Goal: Information Seeking & Learning: Learn about a topic

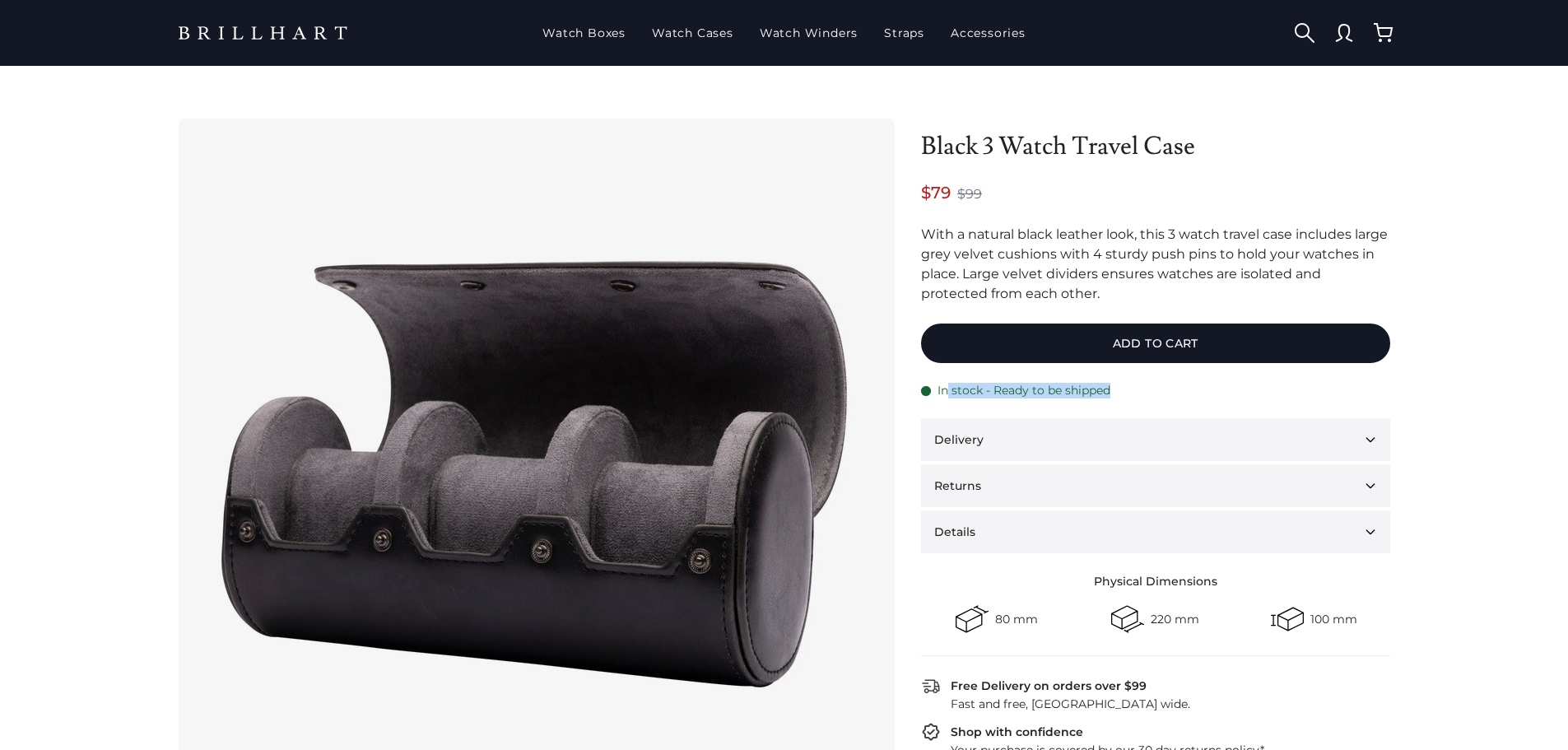
drag, startPoint x: 1014, startPoint y: 389, endPoint x: 1164, endPoint y: 398, distance: 150.3
click at [1164, 398] on div "In stock - Ready to be shipped" at bounding box center [1156, 390] width 469 height 15
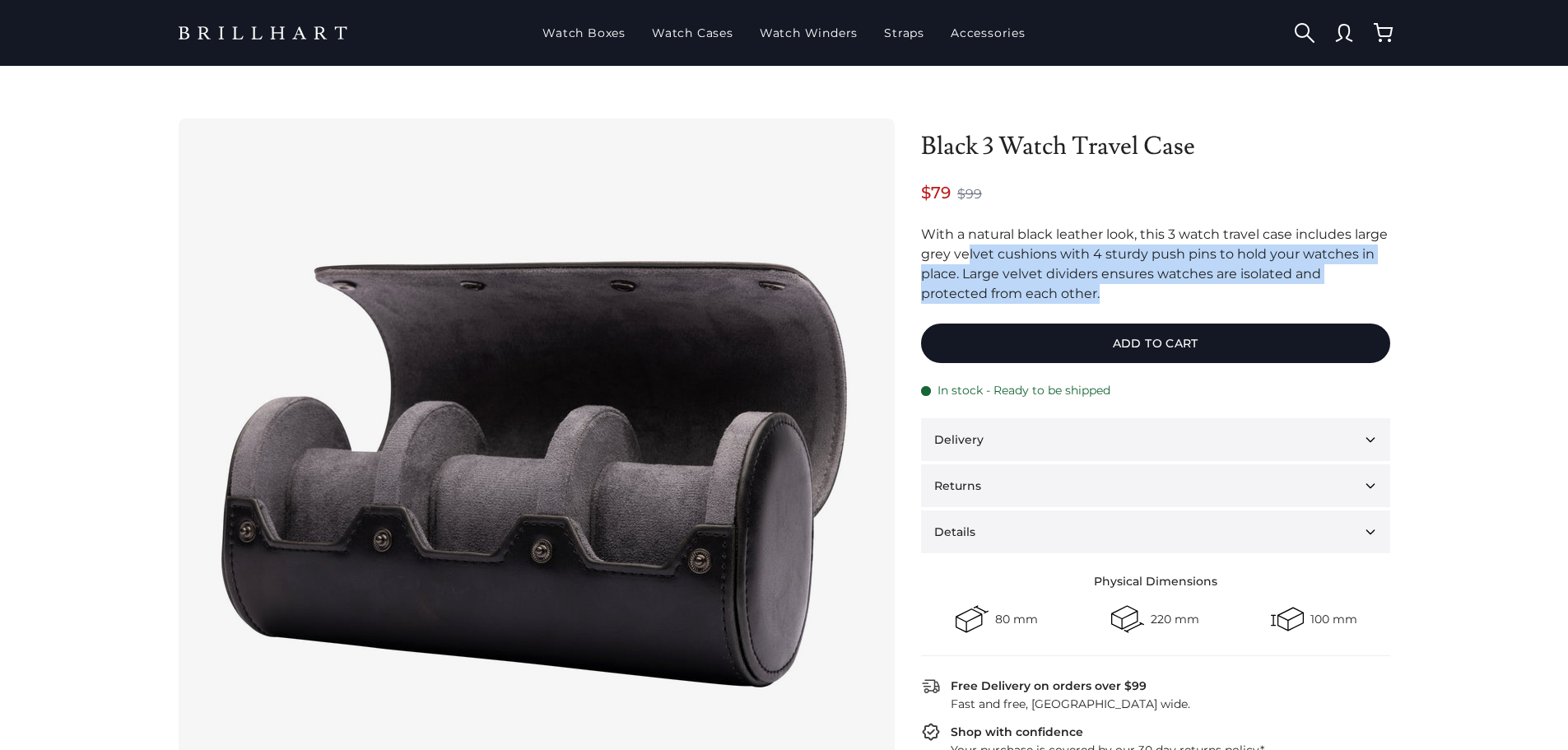
drag, startPoint x: 1082, startPoint y: 293, endPoint x: 967, endPoint y: 245, distance: 124.6
click at [967, 245] on p "With a natural black leather look, this 3 watch travel case includes large grey…" at bounding box center [1156, 264] width 469 height 79
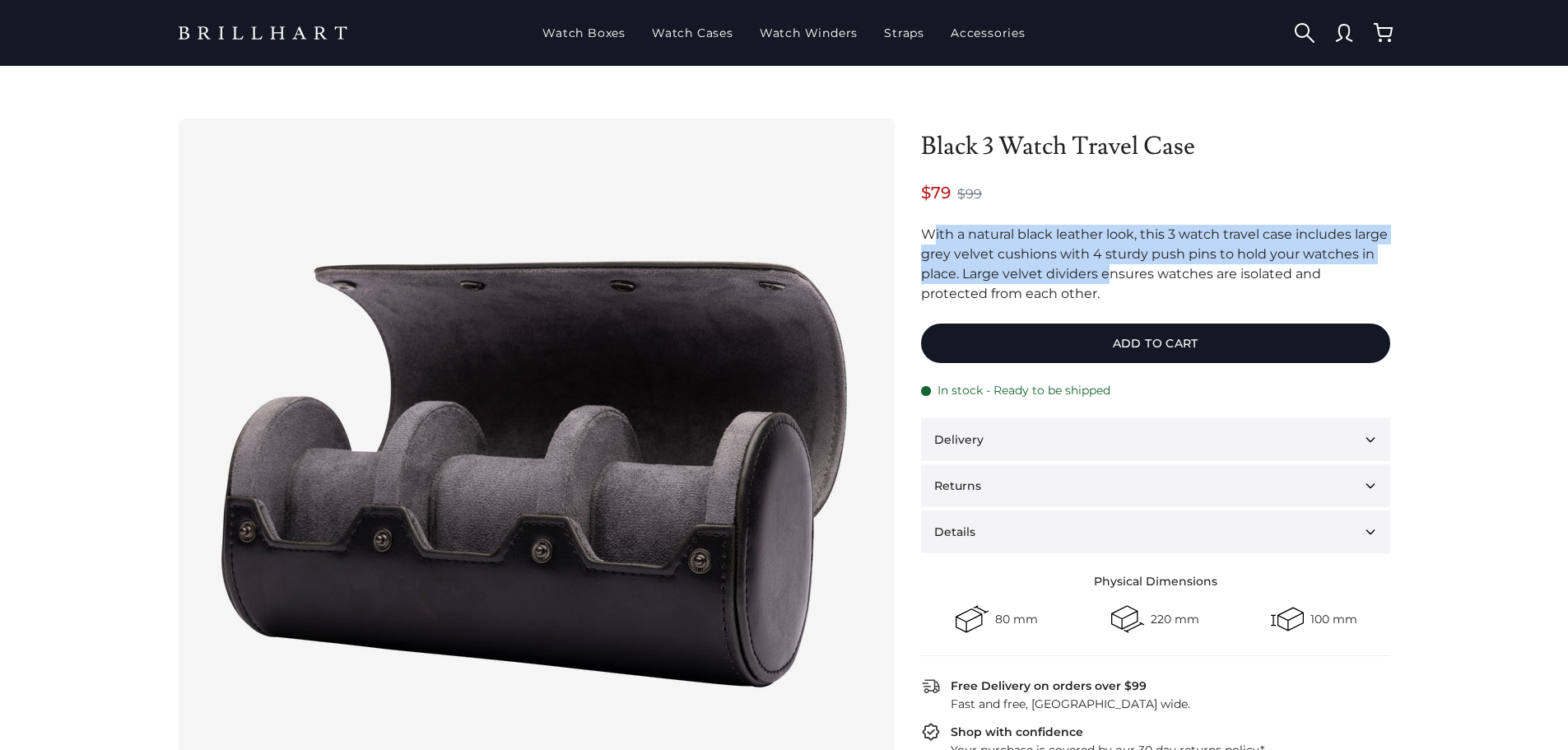
drag, startPoint x: 932, startPoint y: 226, endPoint x: 1110, endPoint y: 283, distance: 186.9
click at [1110, 283] on p "With a natural black leather look, this 3 watch travel case includes large grey…" at bounding box center [1156, 264] width 469 height 79
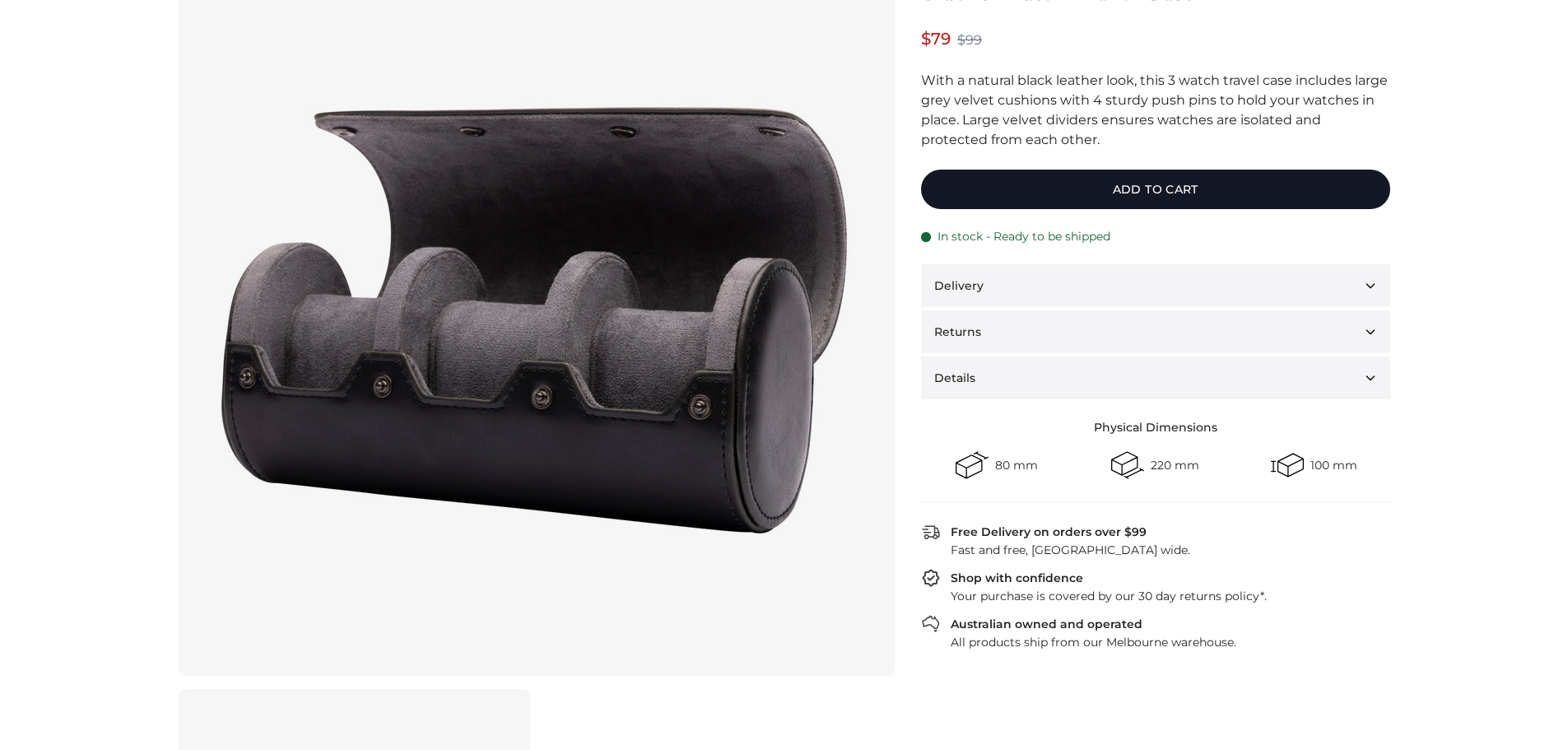
scroll to position [165, 0]
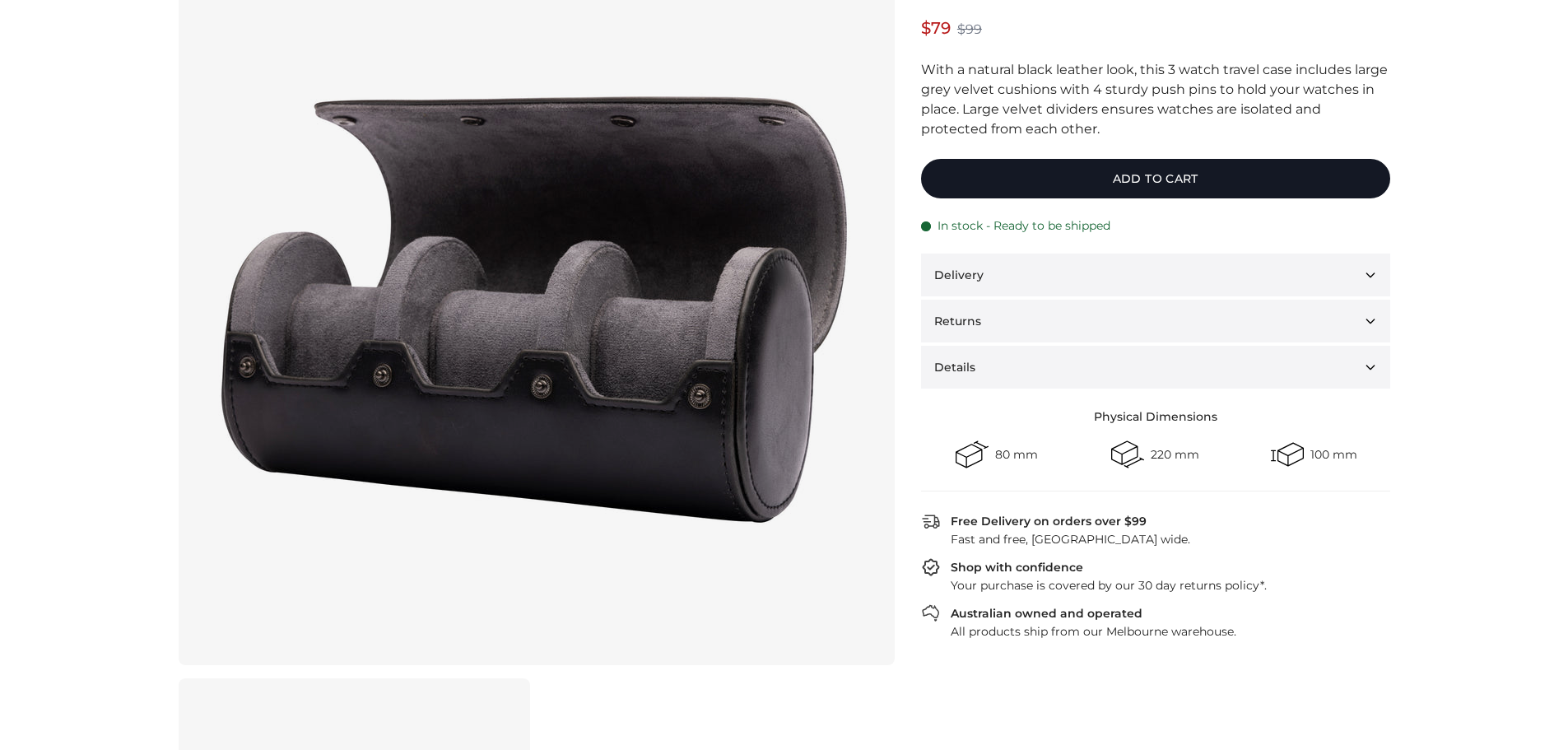
click at [694, 378] on img at bounding box center [534, 309] width 658 height 658
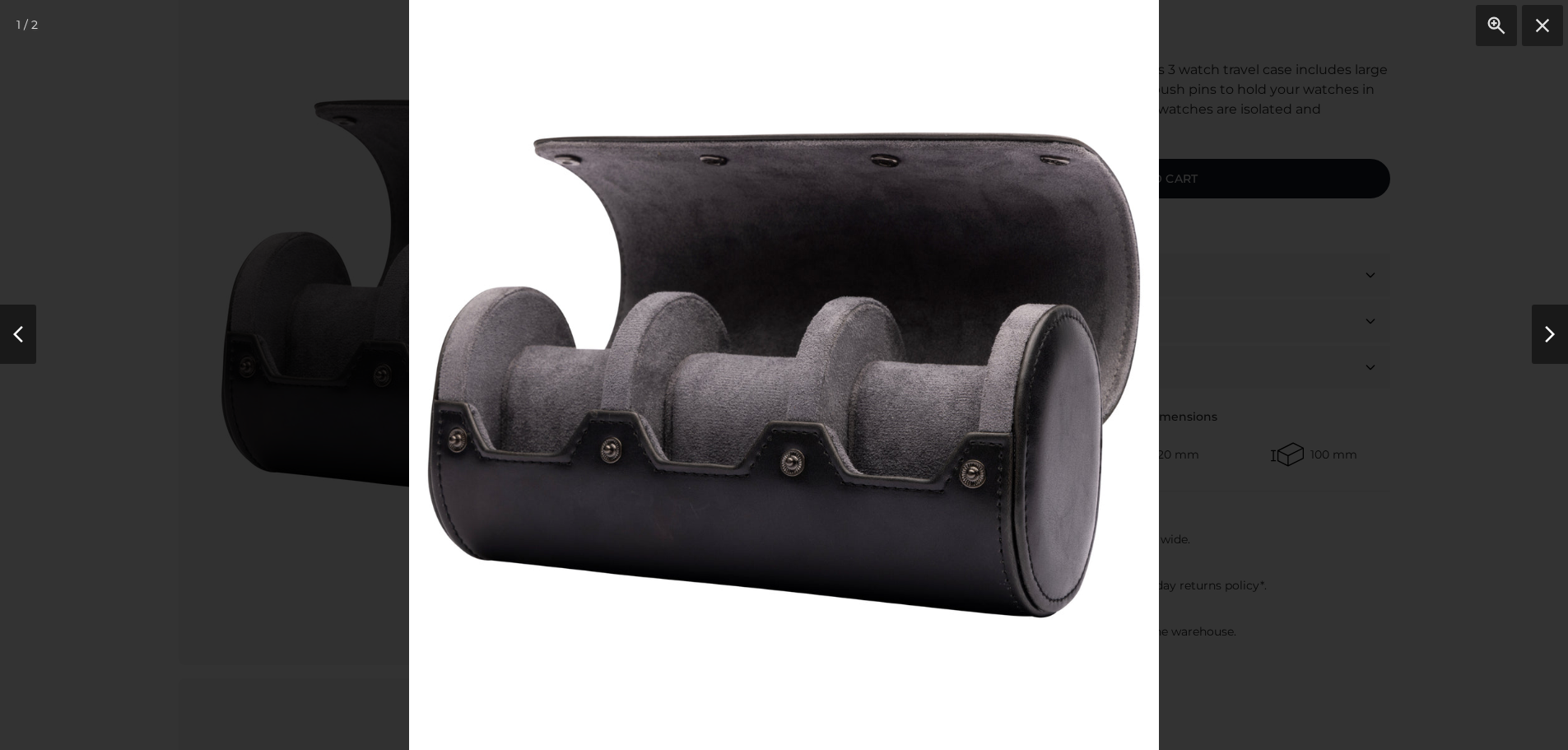
click at [1272, 438] on div at bounding box center [784, 375] width 1568 height 750
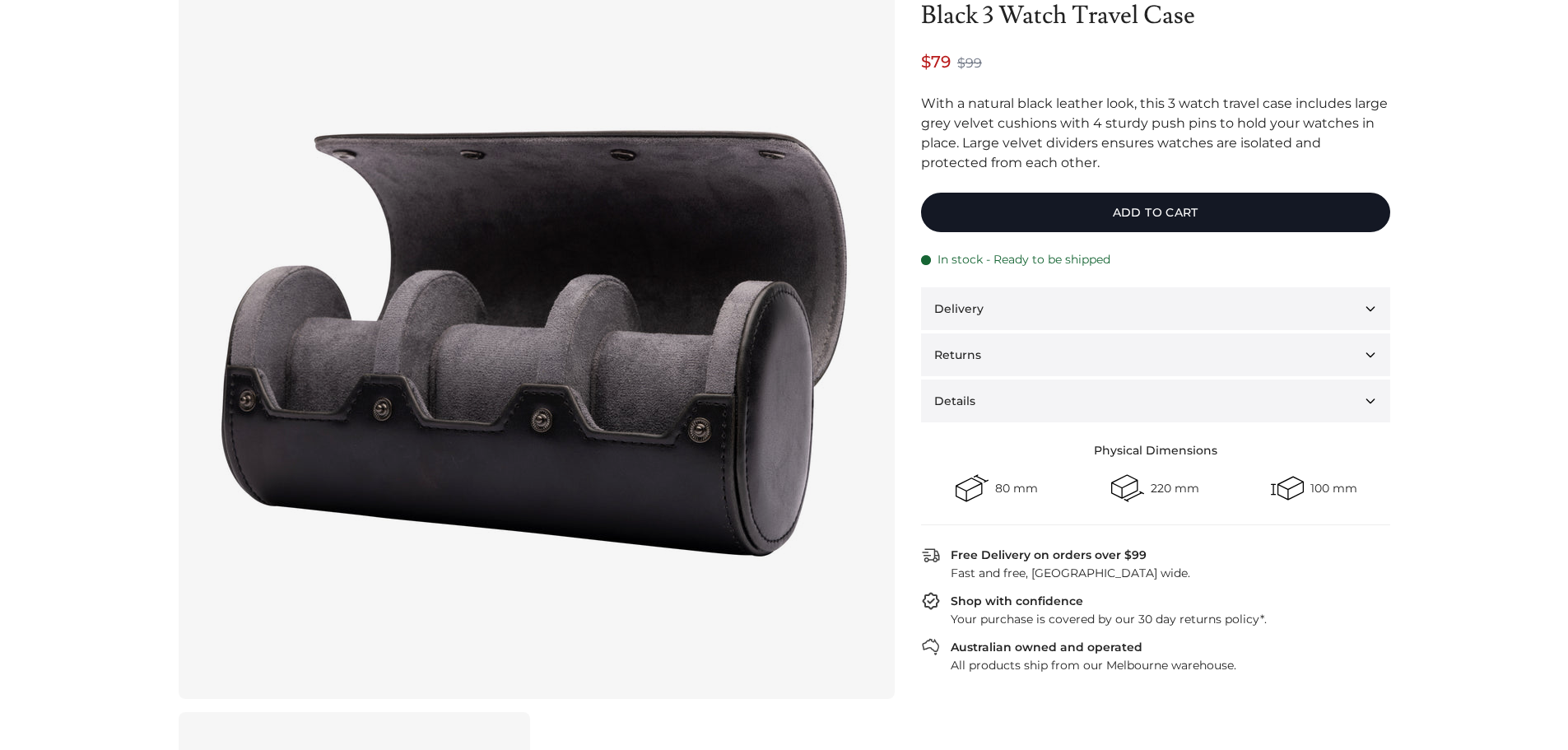
scroll to position [0, 0]
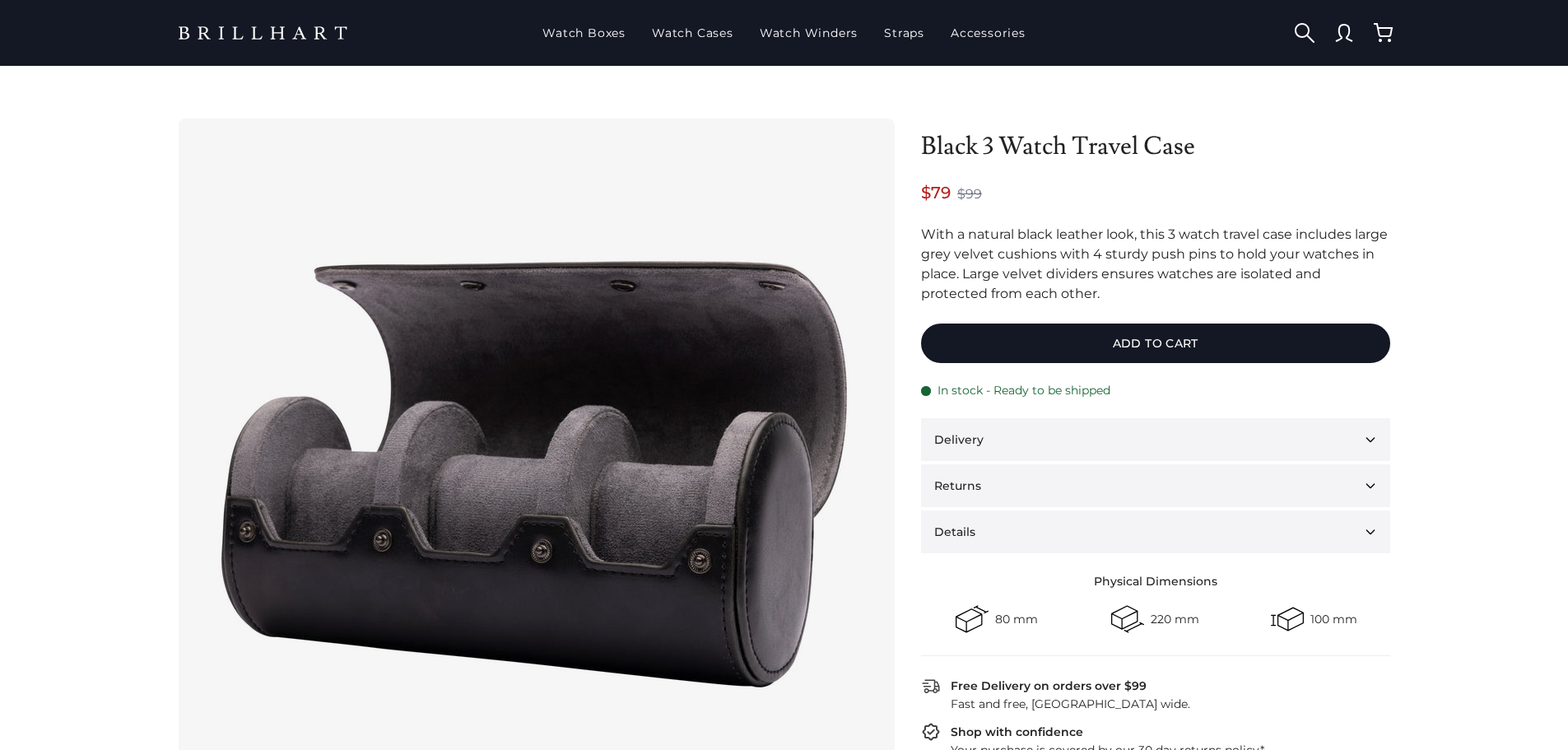
drag, startPoint x: 648, startPoint y: 407, endPoint x: 560, endPoint y: 373, distance: 94.3
drag, startPoint x: 304, startPoint y: 36, endPoint x: 314, endPoint y: 29, distance: 12.2
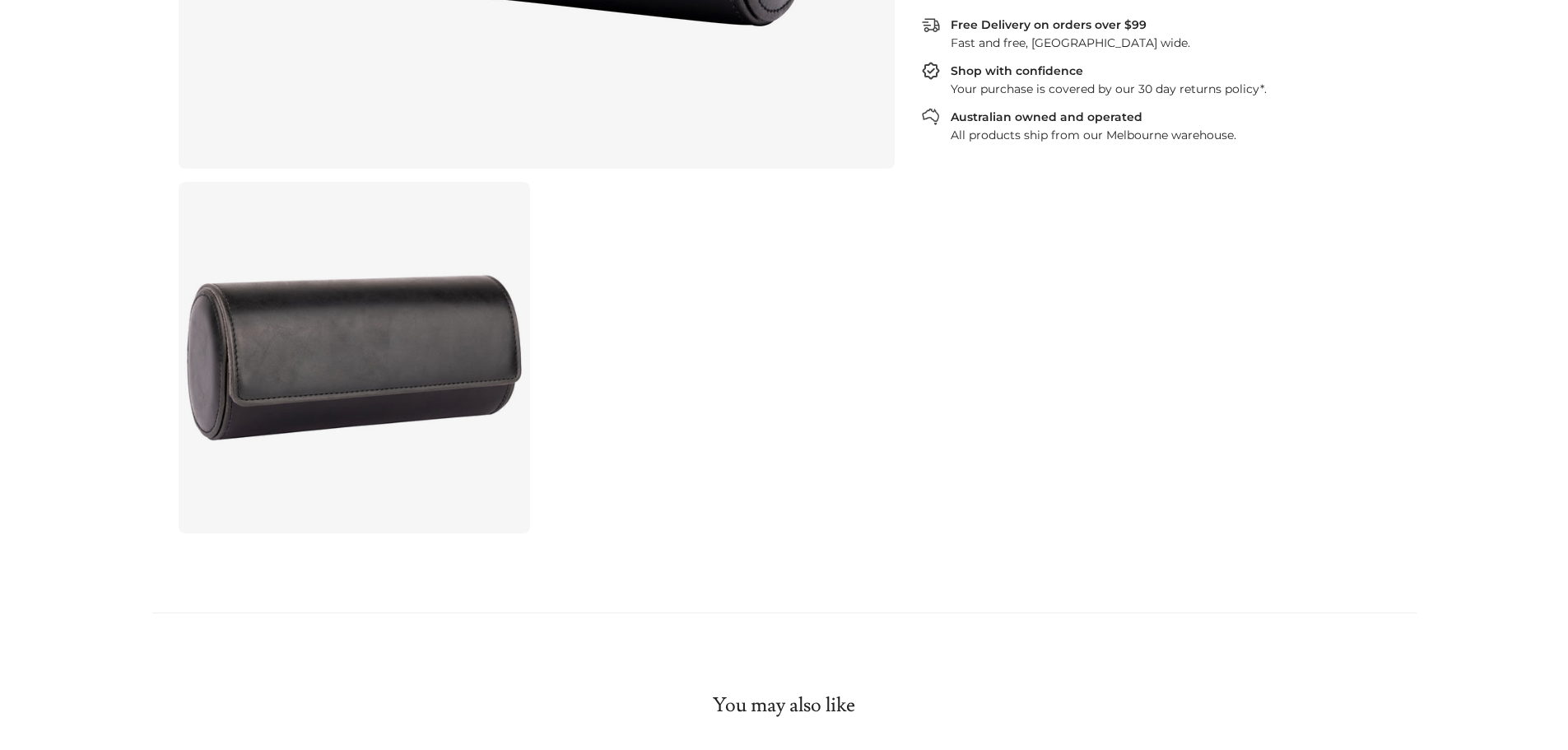
scroll to position [741, 0]
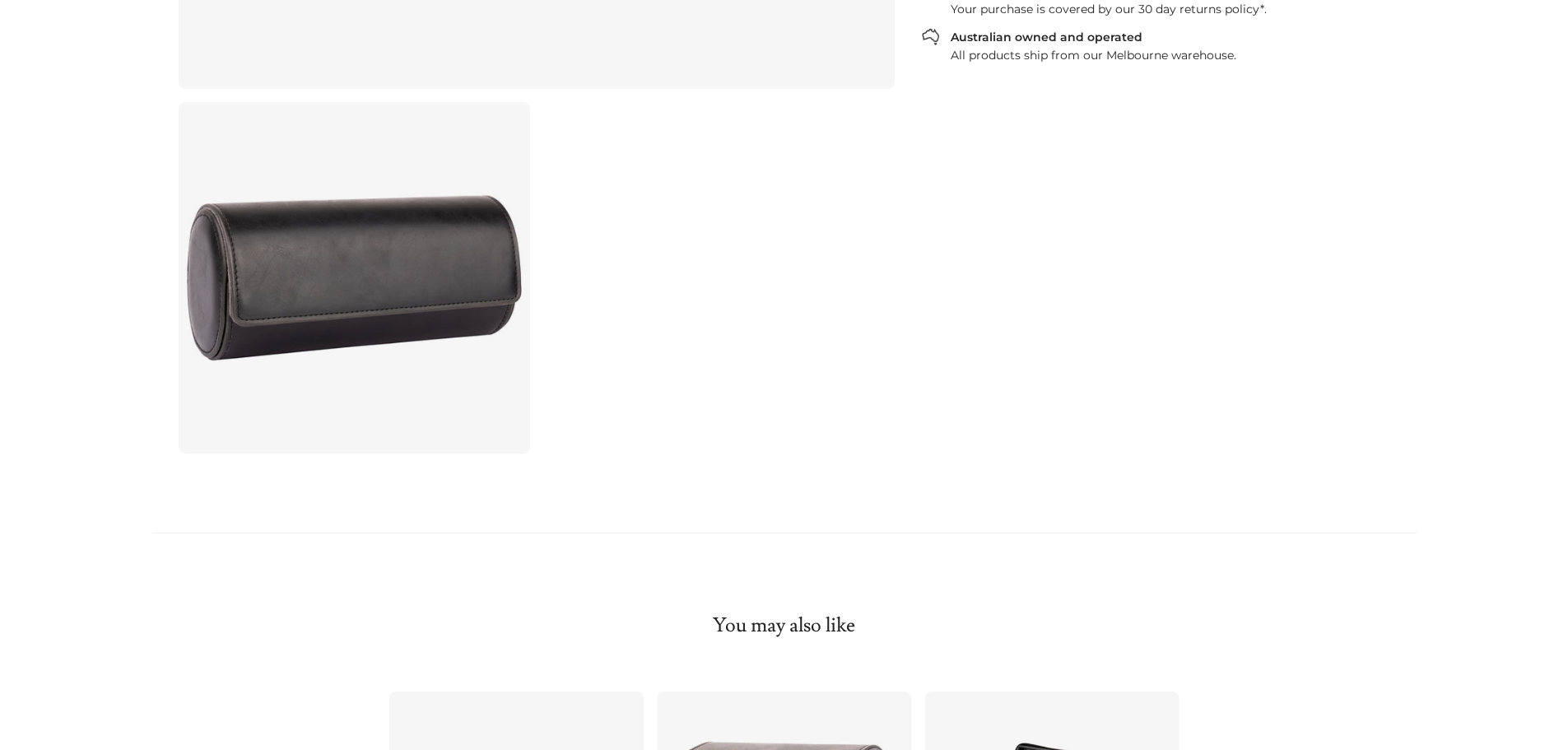
click at [321, 350] on link at bounding box center [354, 278] width 351 height 351
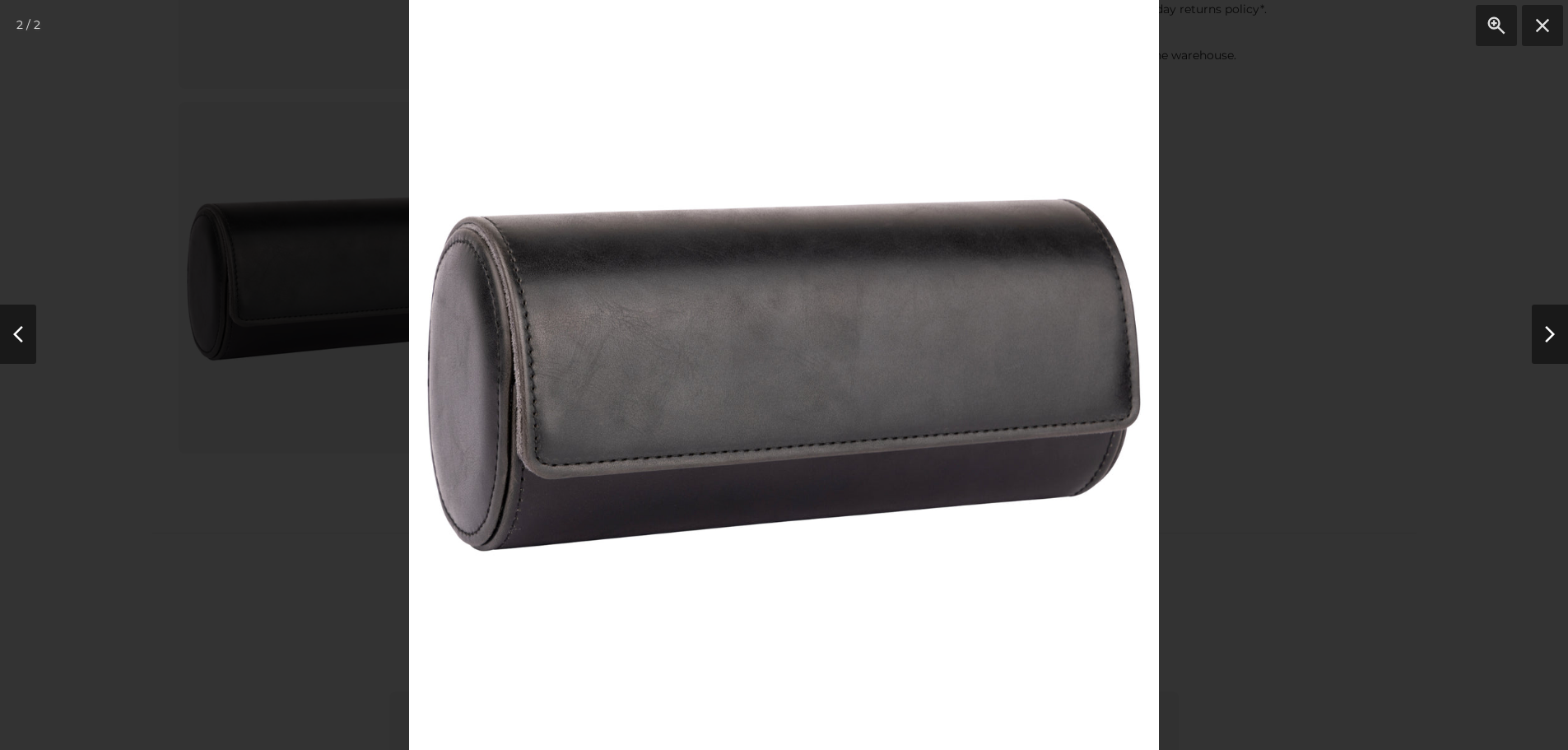
click at [236, 334] on div at bounding box center [784, 375] width 1568 height 750
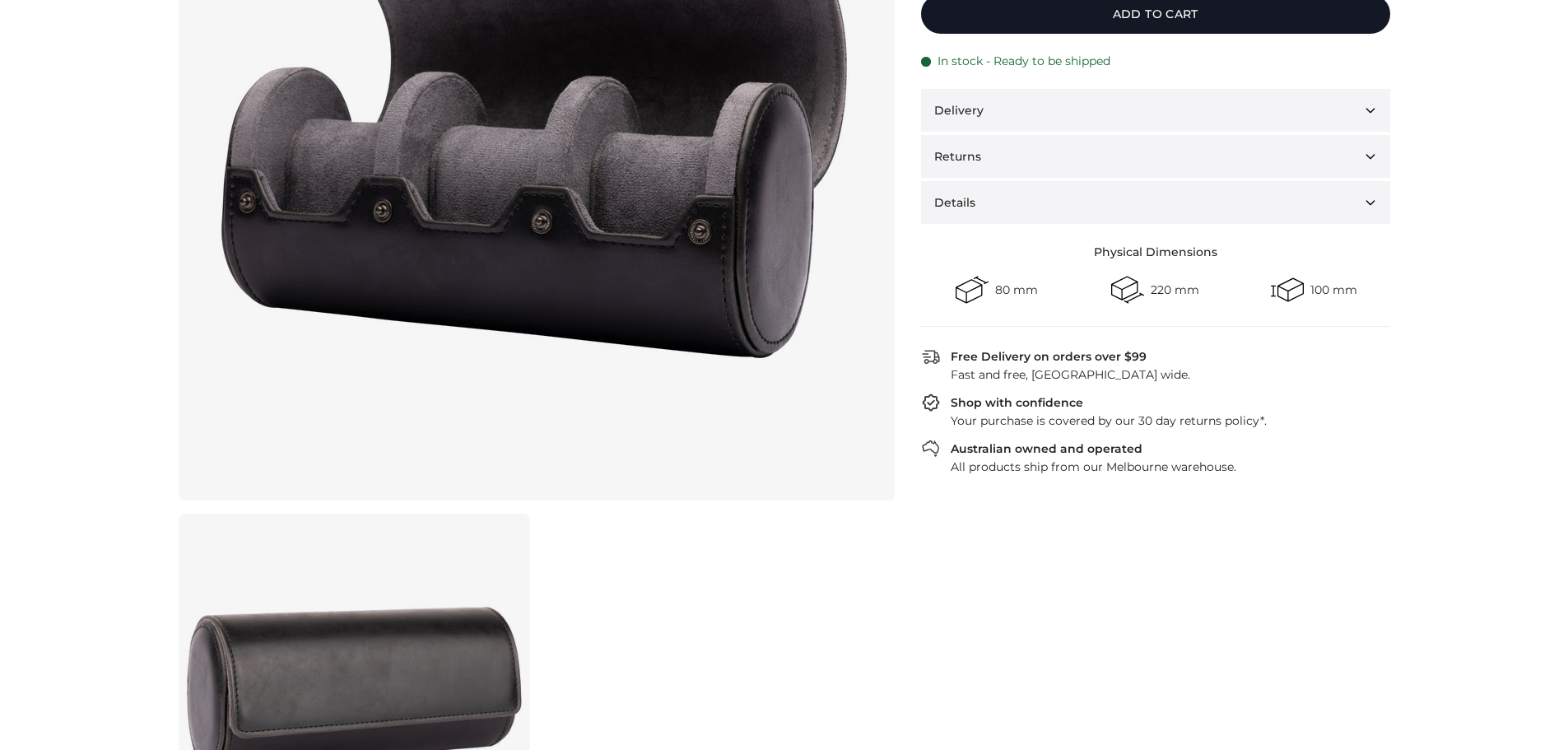
scroll to position [247, 0]
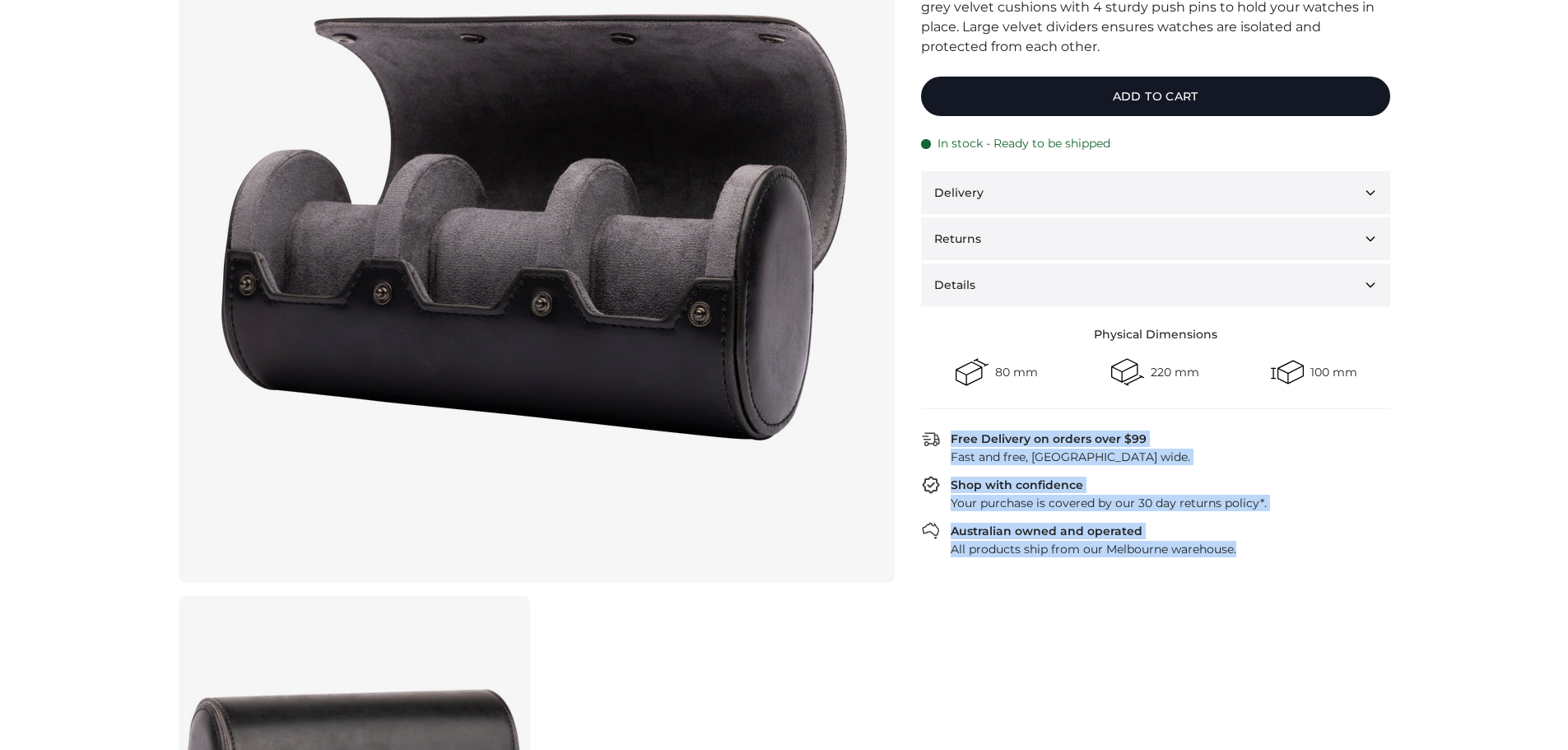
drag, startPoint x: 1243, startPoint y: 549, endPoint x: 951, endPoint y: 436, distance: 313.1
click at [951, 436] on div "Black 3 Watch Travel Case $79 $99 With a natural black leather look, this 3 wat…" at bounding box center [1156, 410] width 469 height 1076
click at [951, 436] on div "Free Delivery on orders over $99" at bounding box center [1048, 439] width 196 height 16
drag, startPoint x: 951, startPoint y: 436, endPoint x: 1260, endPoint y: 545, distance: 327.7
click at [1259, 545] on div "Free Delivery on orders over $99 Fast and free, Australia wide. Shop with confi…" at bounding box center [1156, 492] width 469 height 128
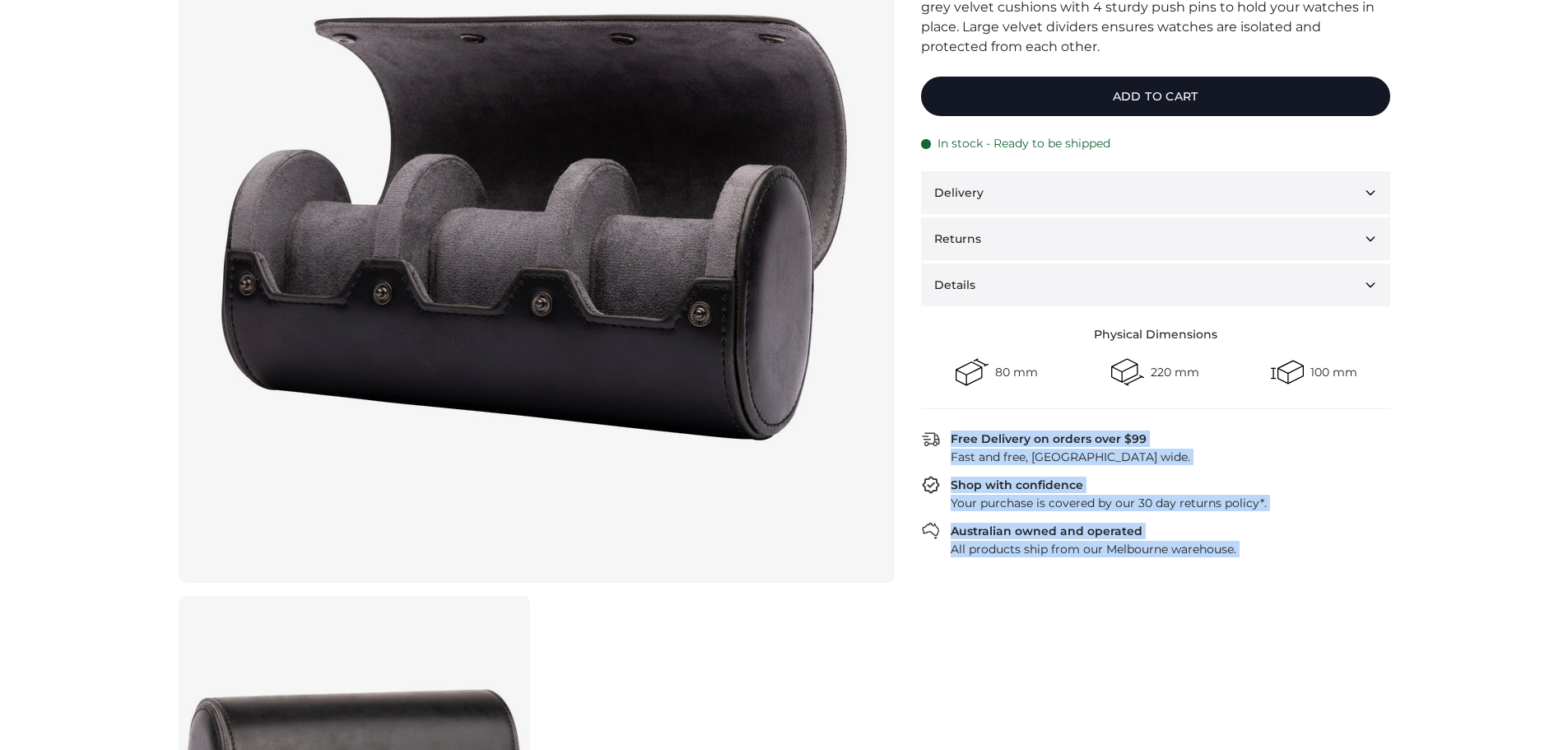
click at [1260, 545] on div "All products ship from our Melbourne warehouse." at bounding box center [1166, 549] width 450 height 16
drag, startPoint x: 1258, startPoint y: 556, endPoint x: 942, endPoint y: 439, distance: 337.0
click at [942, 439] on div "Free Delivery on orders over $99 Fast and free, Australia wide. Shop with confi…" at bounding box center [1156, 492] width 469 height 128
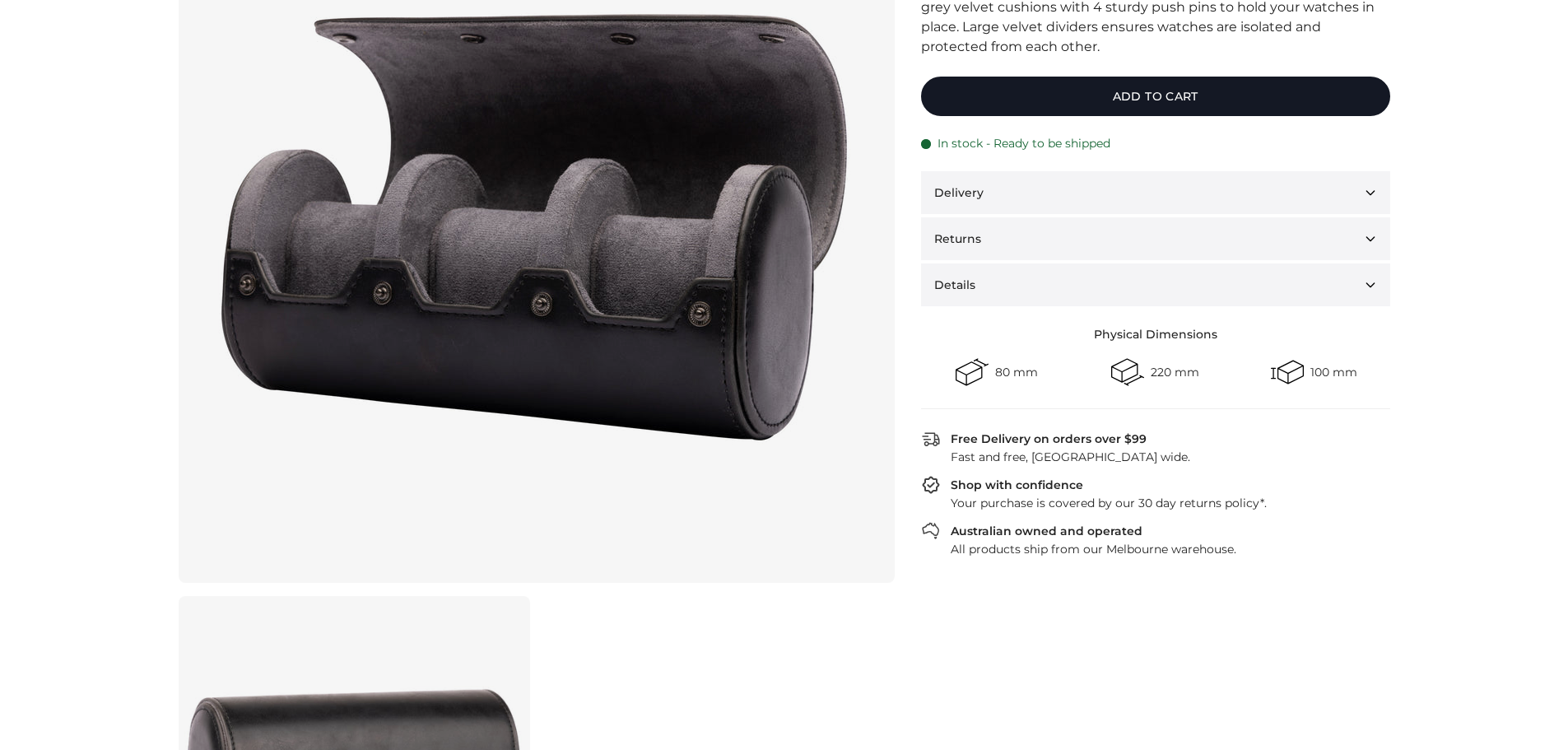
click at [942, 439] on div "Free Delivery on orders over $99" at bounding box center [1156, 439] width 469 height 20
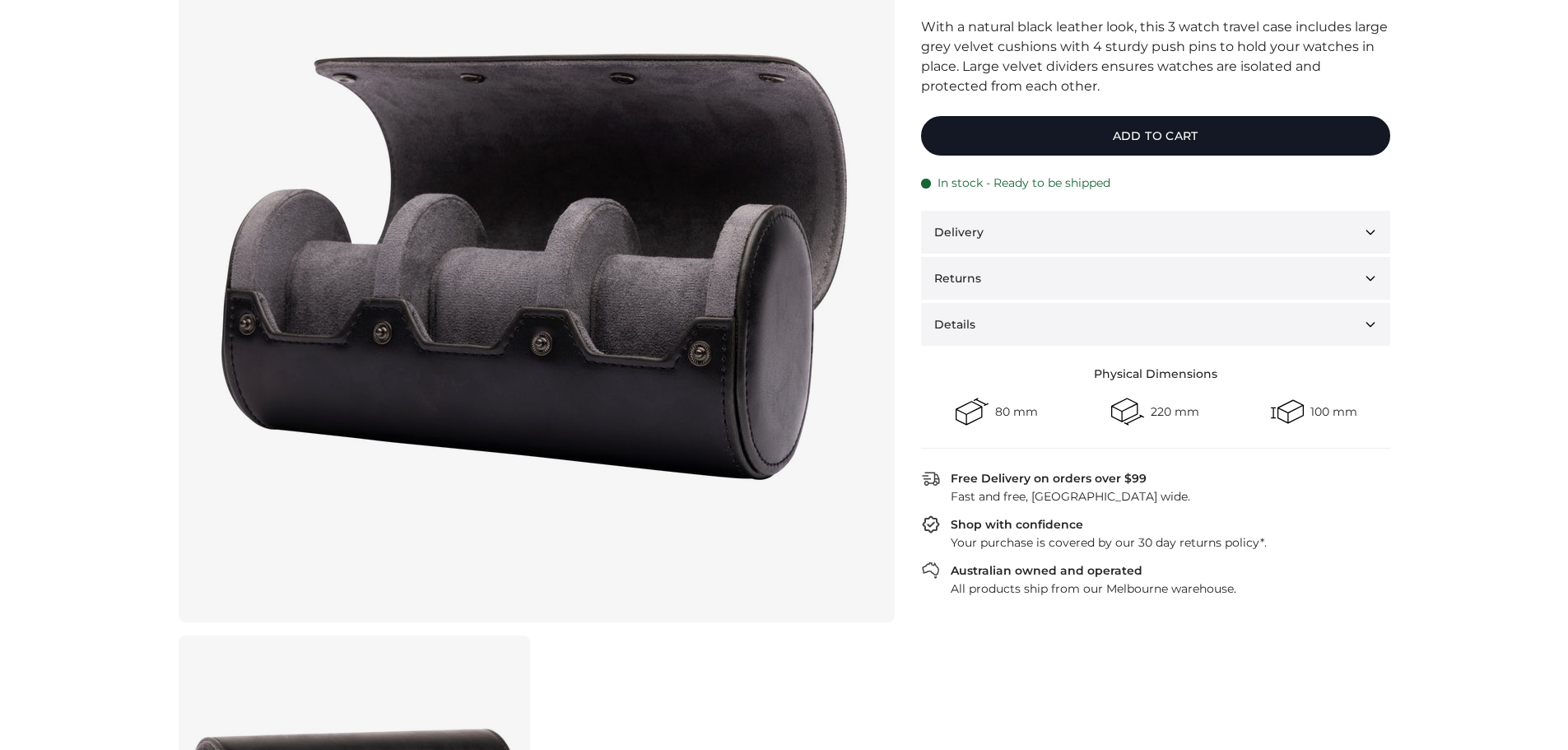
scroll to position [82, 0]
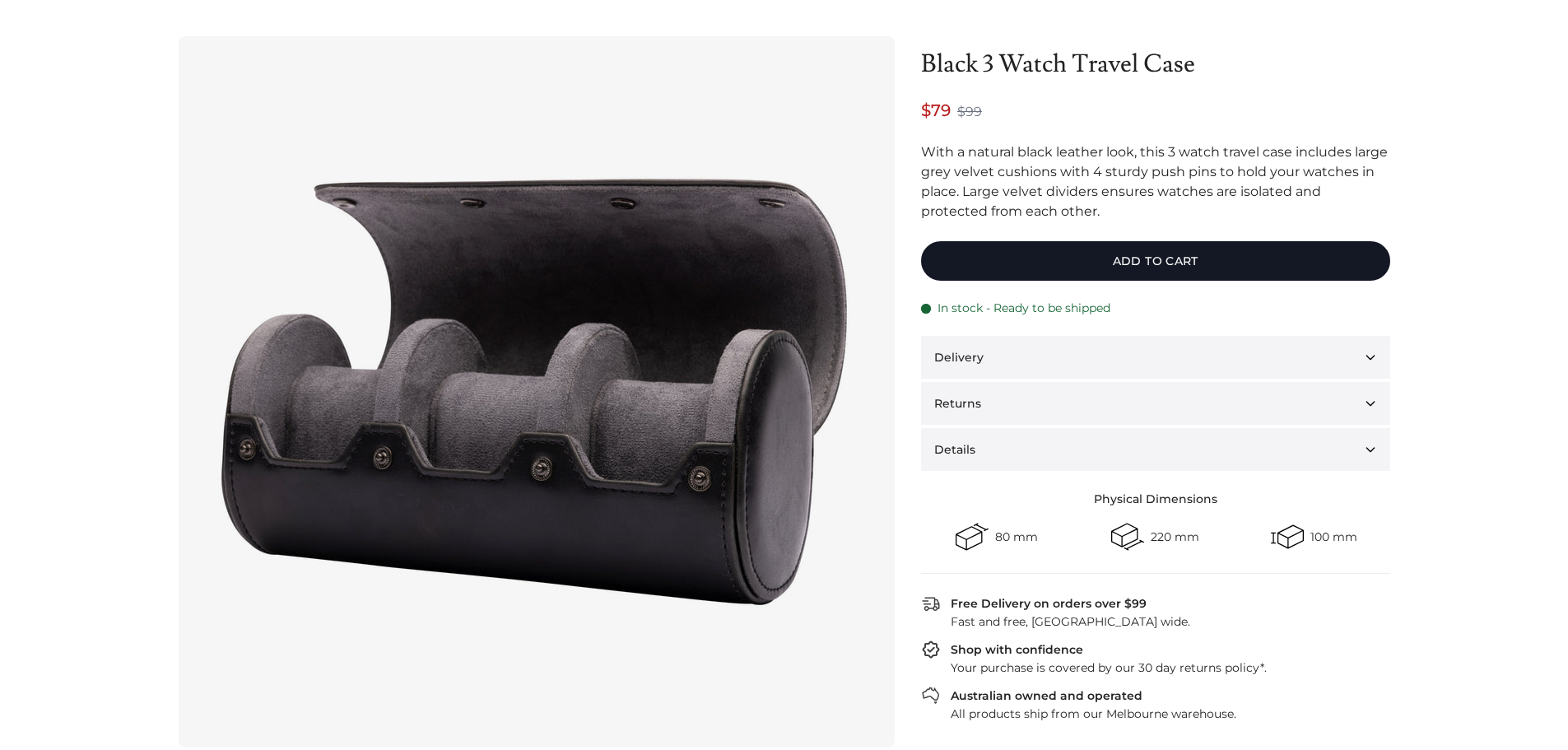
click at [719, 377] on img at bounding box center [534, 391] width 658 height 658
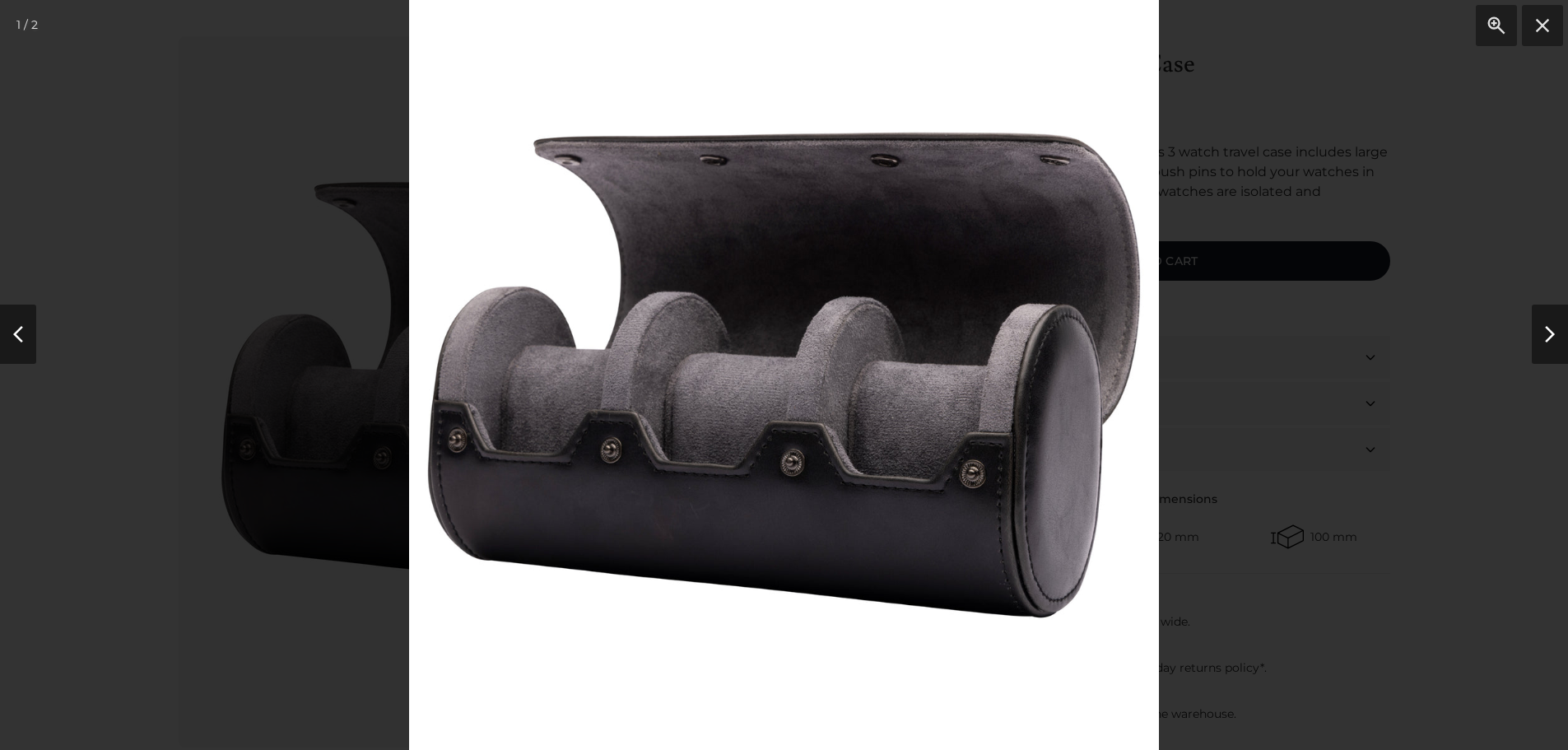
click at [1407, 509] on div at bounding box center [784, 375] width 1568 height 750
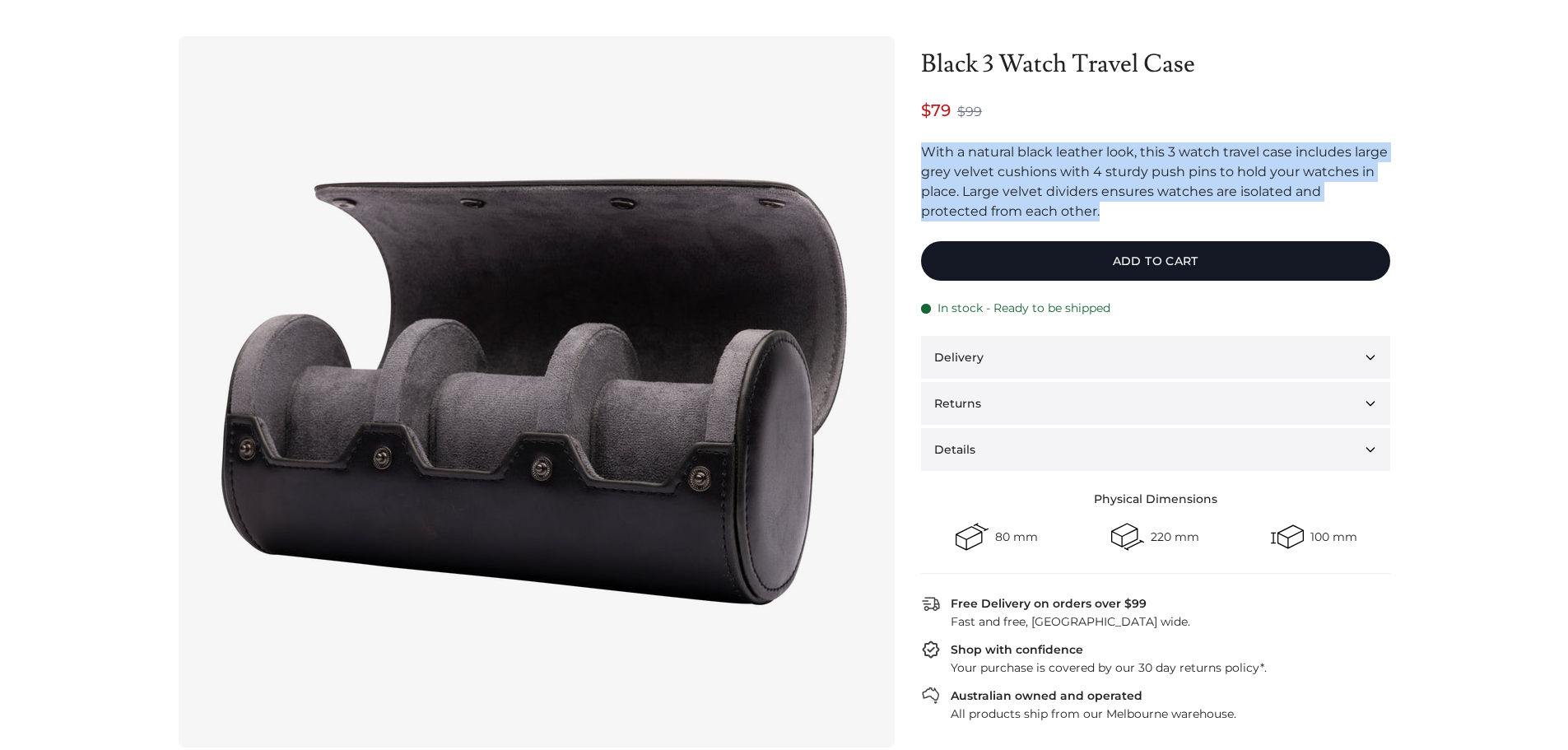
drag, startPoint x: 928, startPoint y: 142, endPoint x: 1244, endPoint y: 216, distance: 324.5
click at [1244, 216] on form "Black 3 Watch Travel Case $79 $99 With a natural black leather look, this 3 wat…" at bounding box center [1156, 135] width 469 height 172
click at [1242, 215] on p "With a natural black leather look, this 3 watch travel case includes large grey…" at bounding box center [1156, 181] width 469 height 79
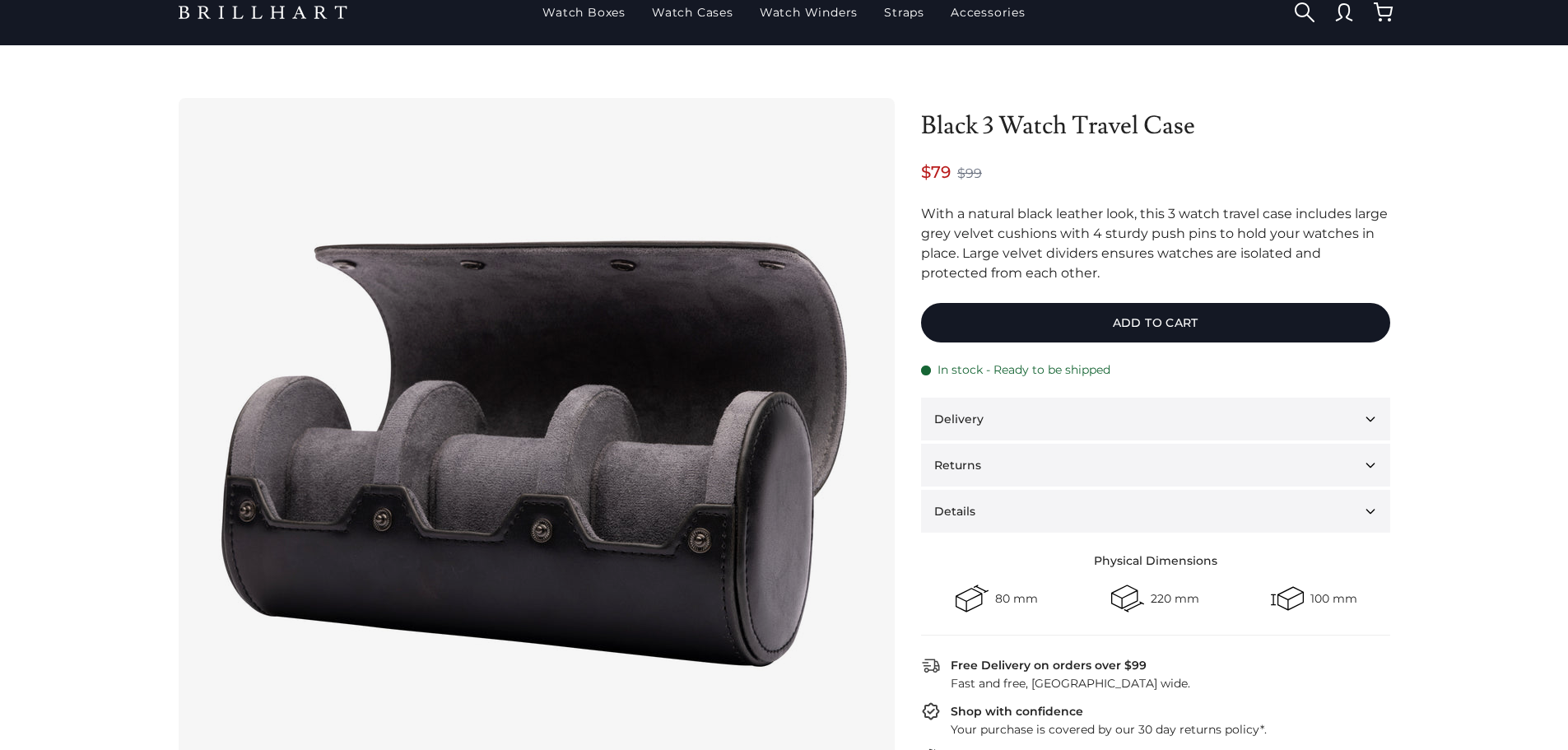
scroll to position [0, 0]
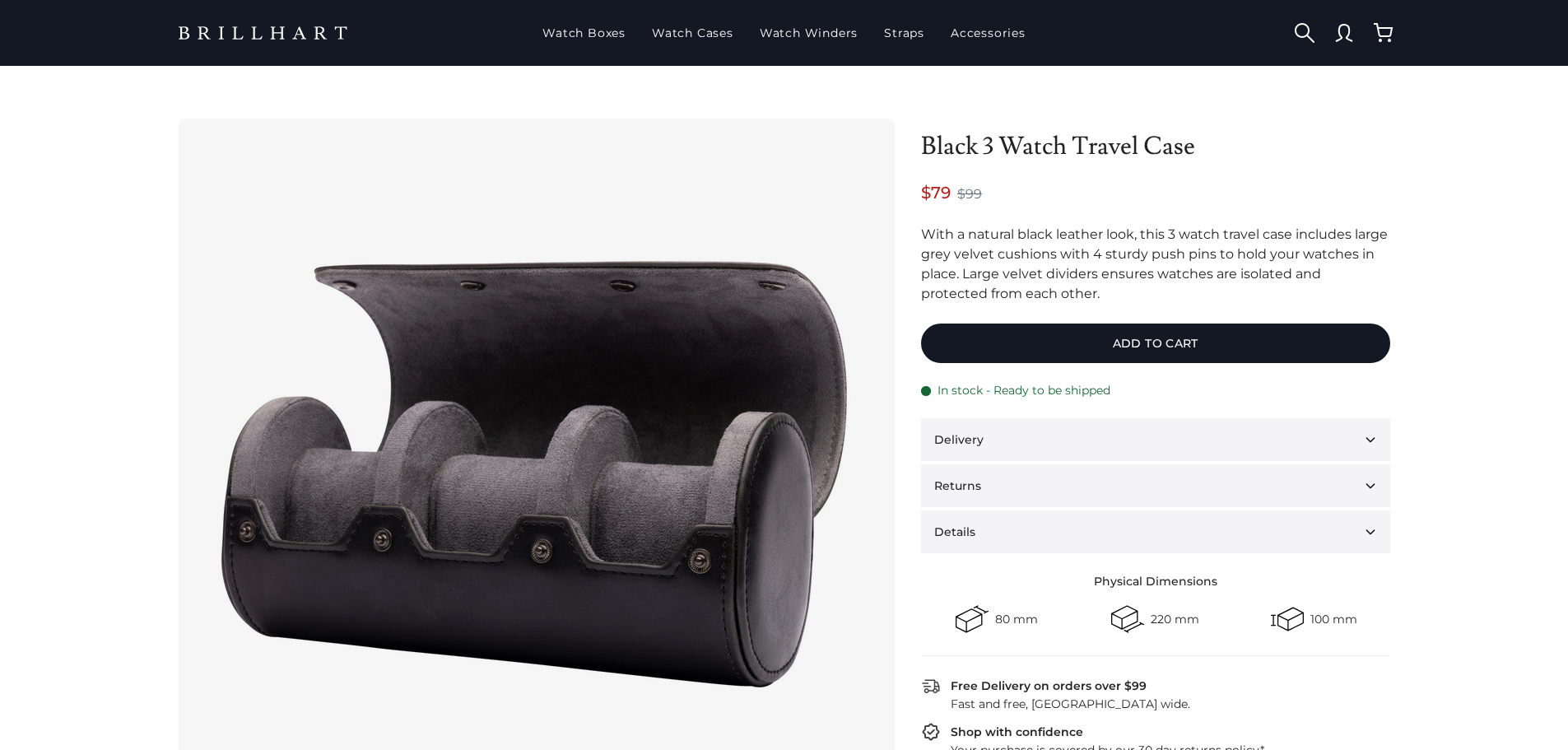
click at [853, 395] on img at bounding box center [534, 473] width 658 height 658
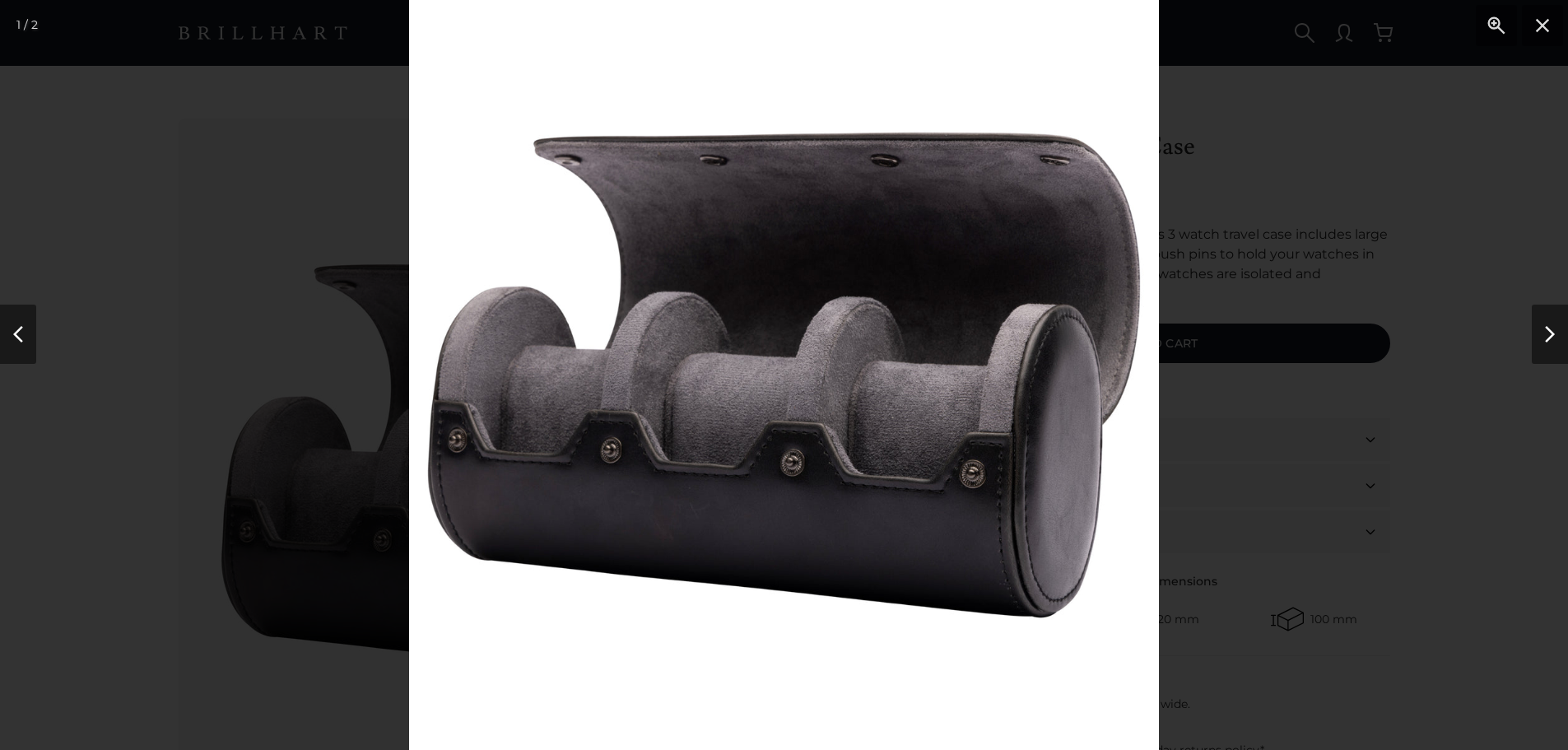
click at [324, 407] on div at bounding box center [784, 375] width 1568 height 750
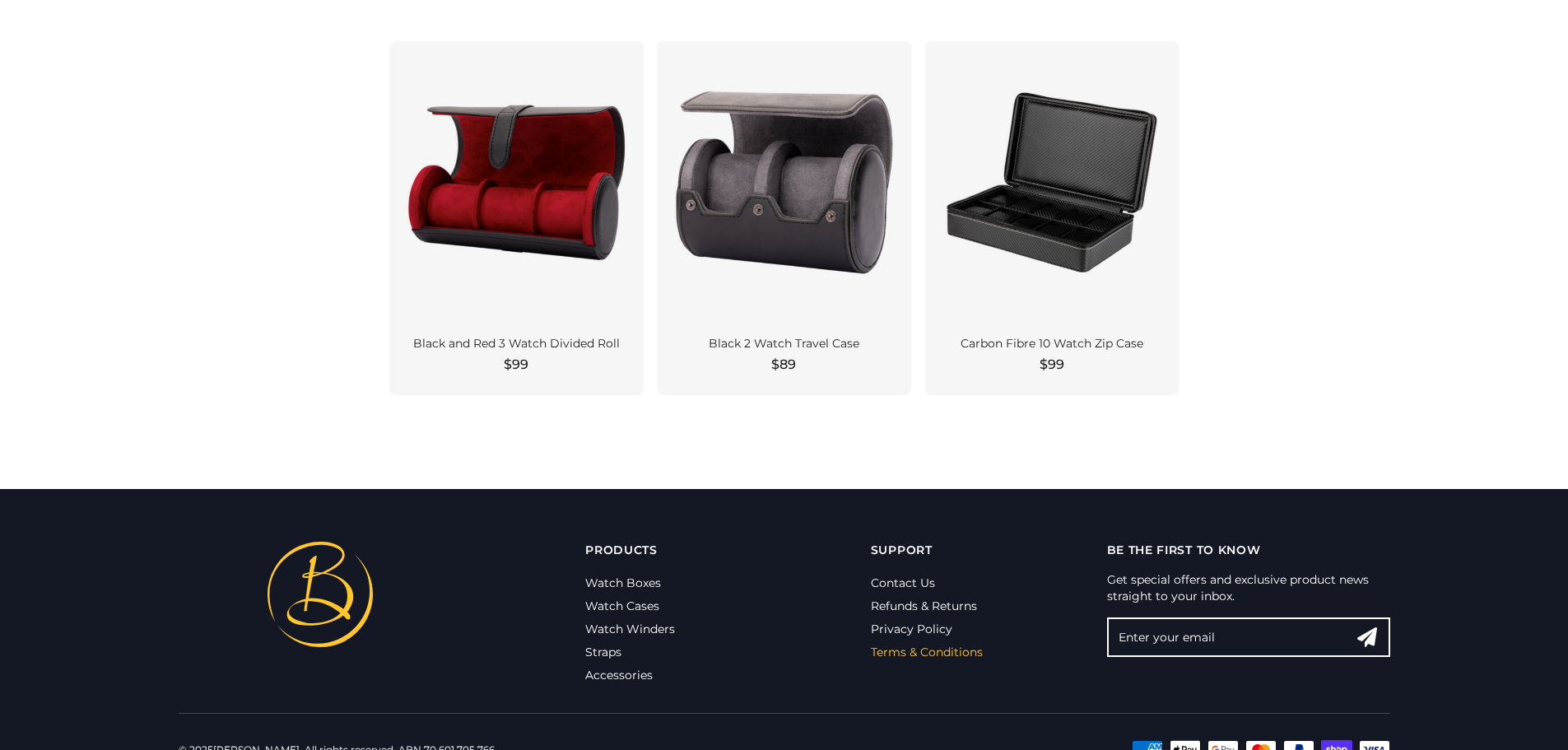
scroll to position [1427, 0]
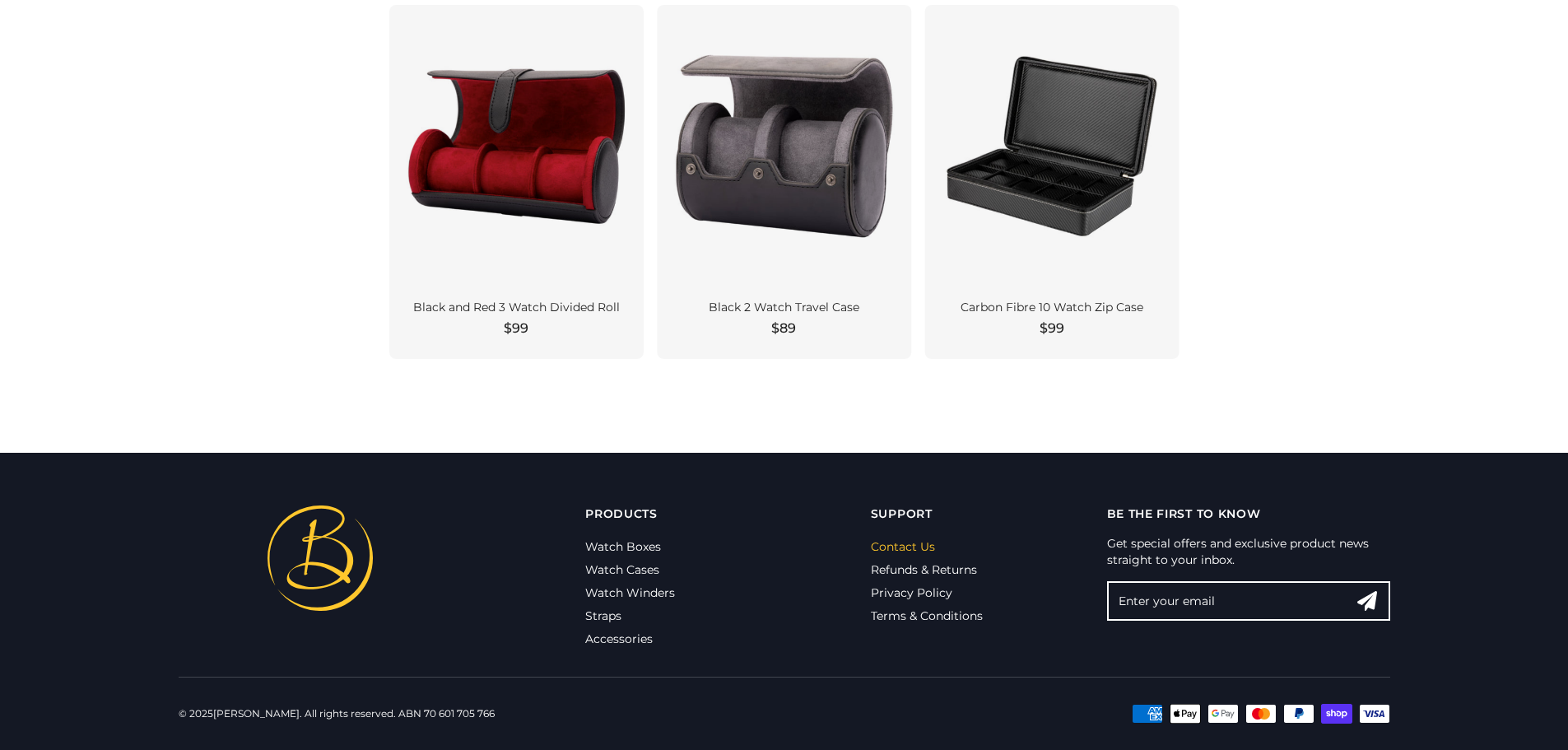
click at [915, 545] on link "Contact Us" at bounding box center [903, 546] width 65 height 15
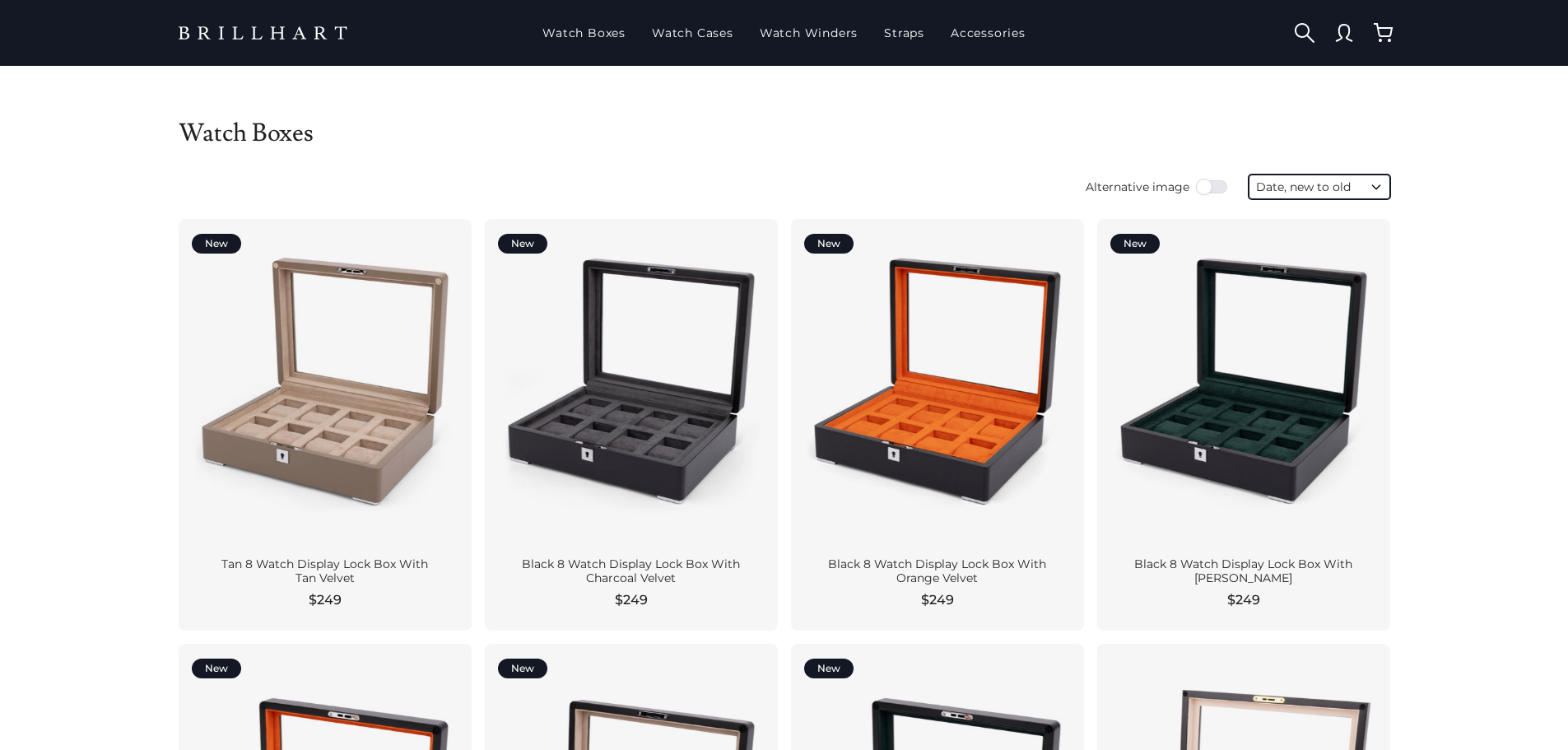
click at [1355, 186] on select "Featured Best selling Alphabetically, A-Z Alphabetically, Z-A Price, low to hig…" at bounding box center [1320, 187] width 142 height 25
click at [1361, 179] on select "Featured Best selling Alphabetically, A-Z Alphabetically, Z-A Price, low to hig…" at bounding box center [1320, 187] width 142 height 25
click at [1205, 187] on input "Alternative image" at bounding box center [1213, 187] width 33 height 16
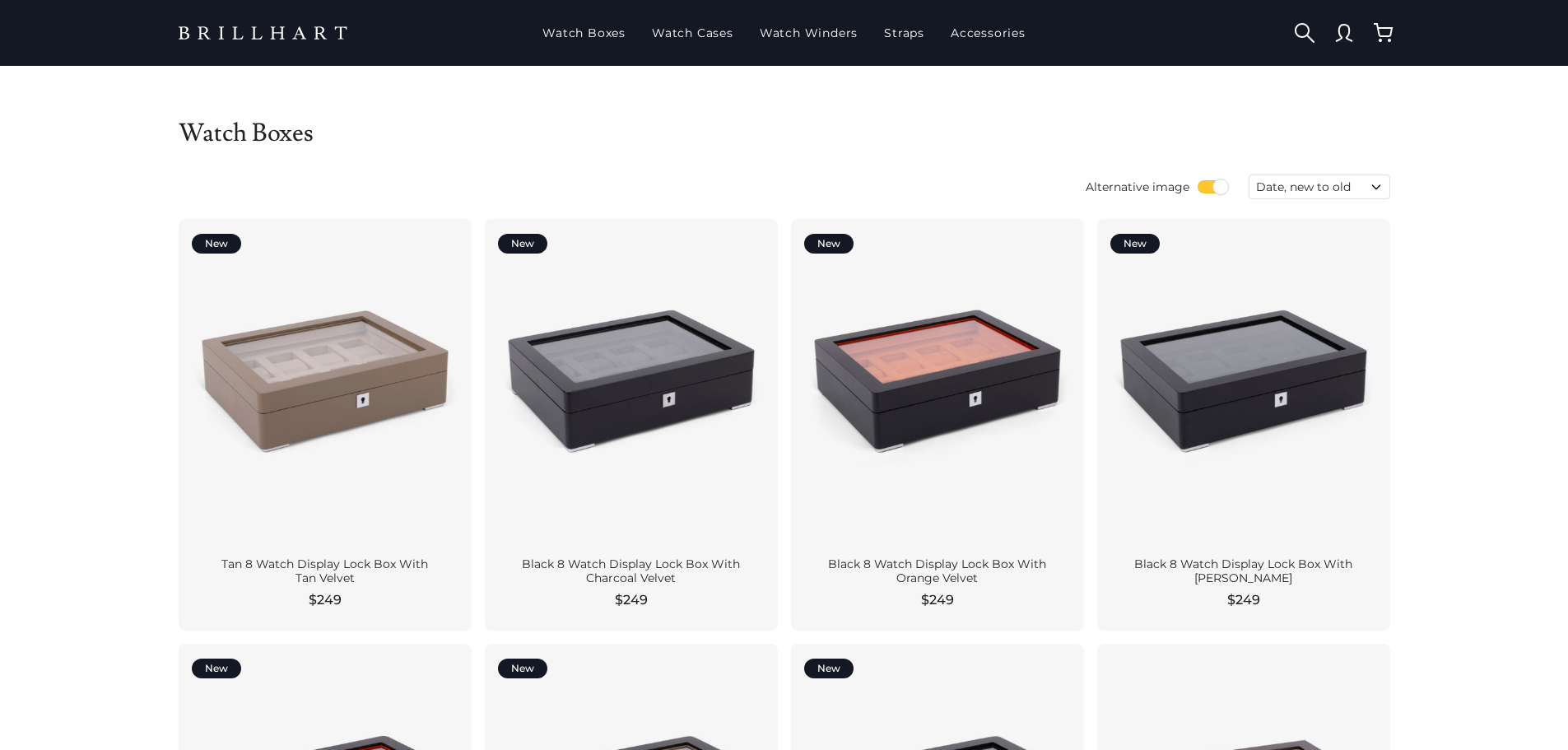
click at [1210, 186] on input "Alternative image" at bounding box center [1213, 187] width 33 height 16
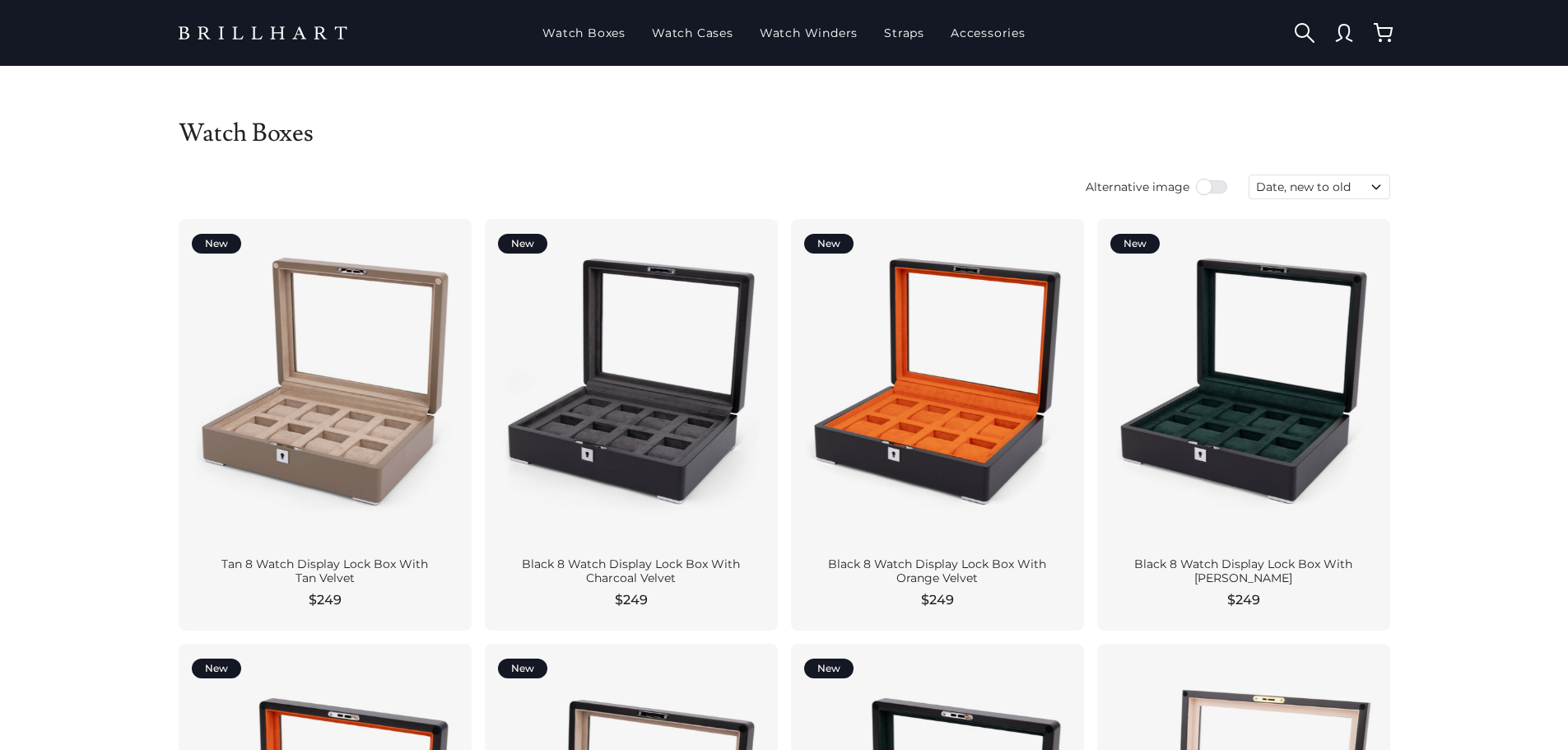
click at [1215, 188] on input "Alternative image" at bounding box center [1213, 187] width 33 height 16
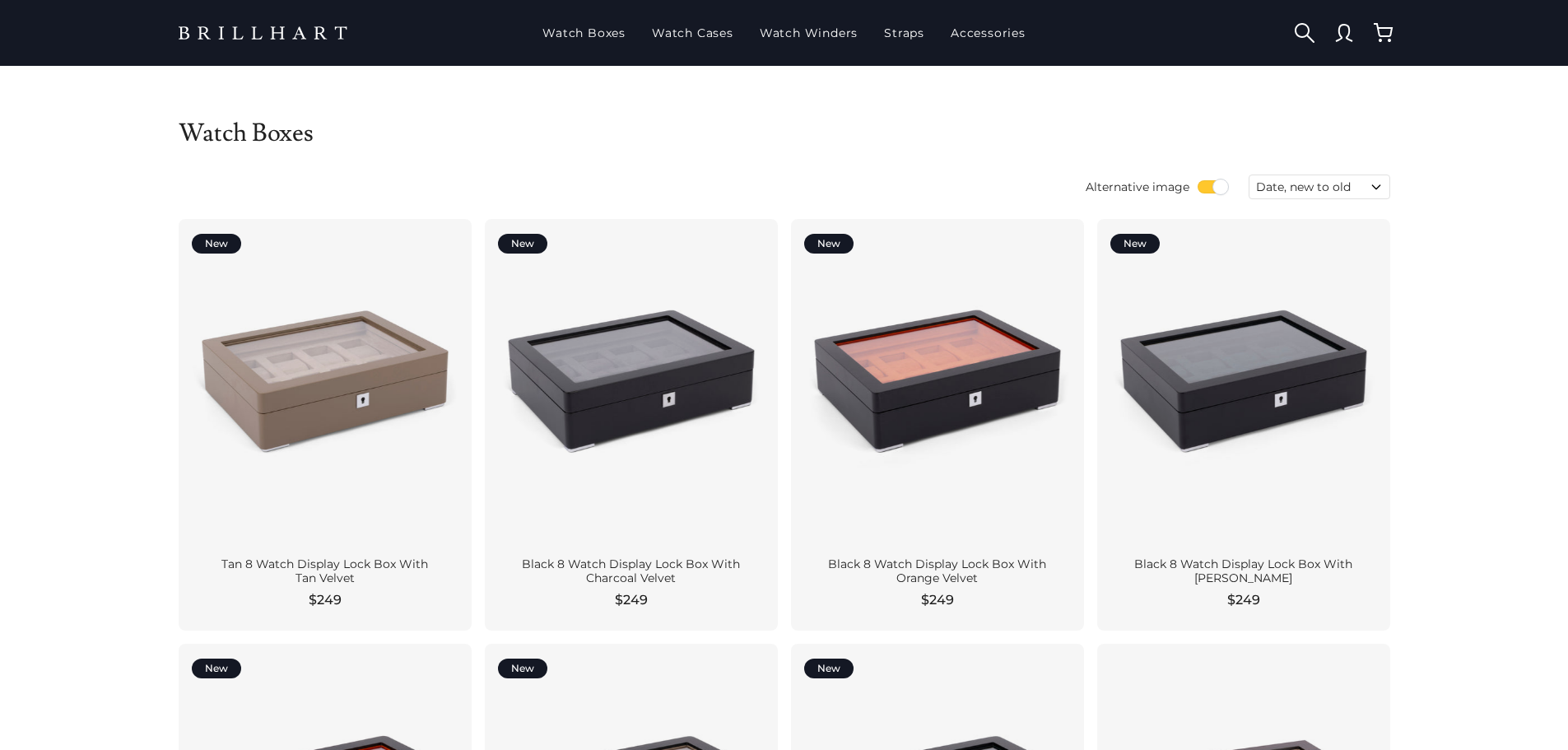
click at [1212, 186] on input "Alternative image" at bounding box center [1213, 187] width 33 height 16
checkbox input "false"
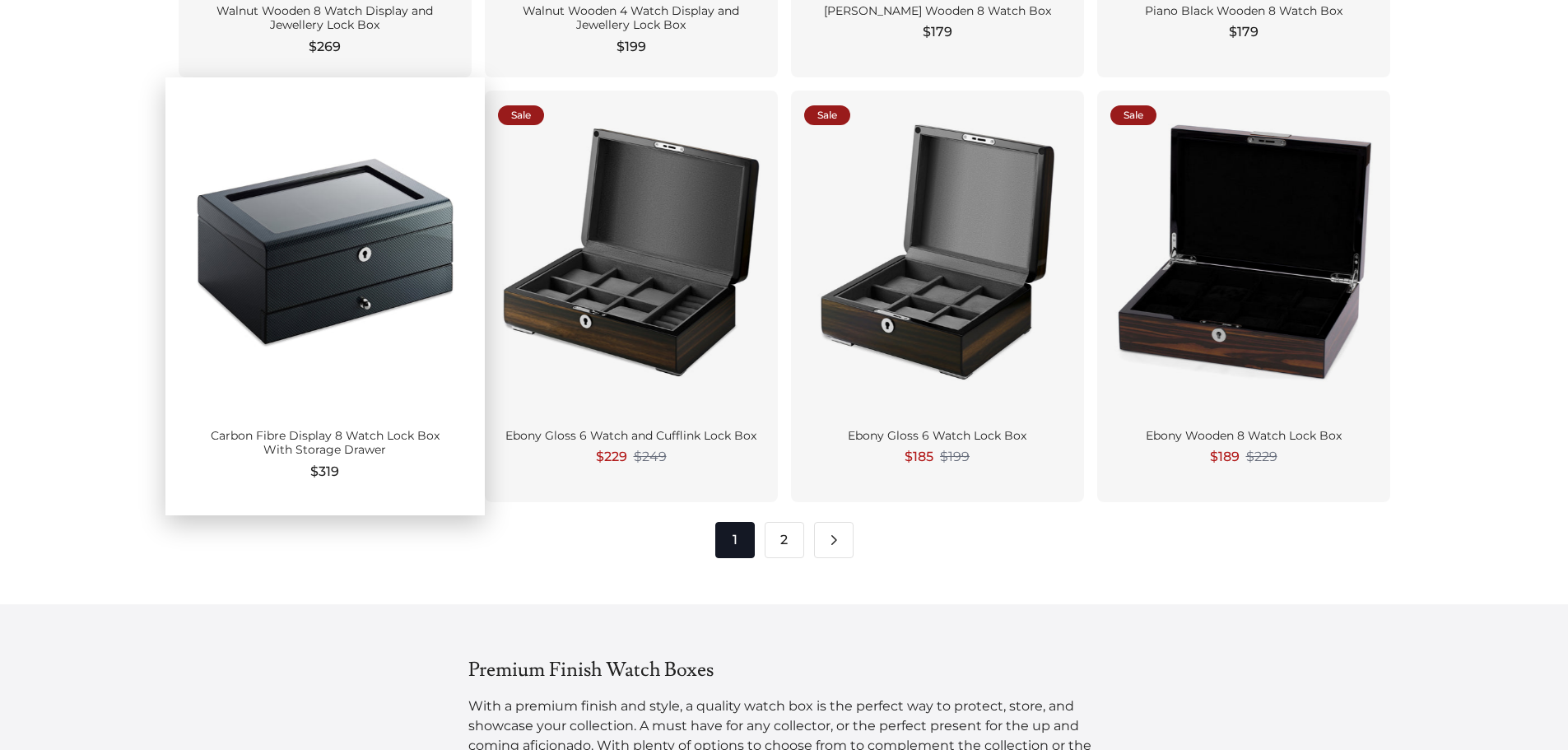
scroll to position [2222, 0]
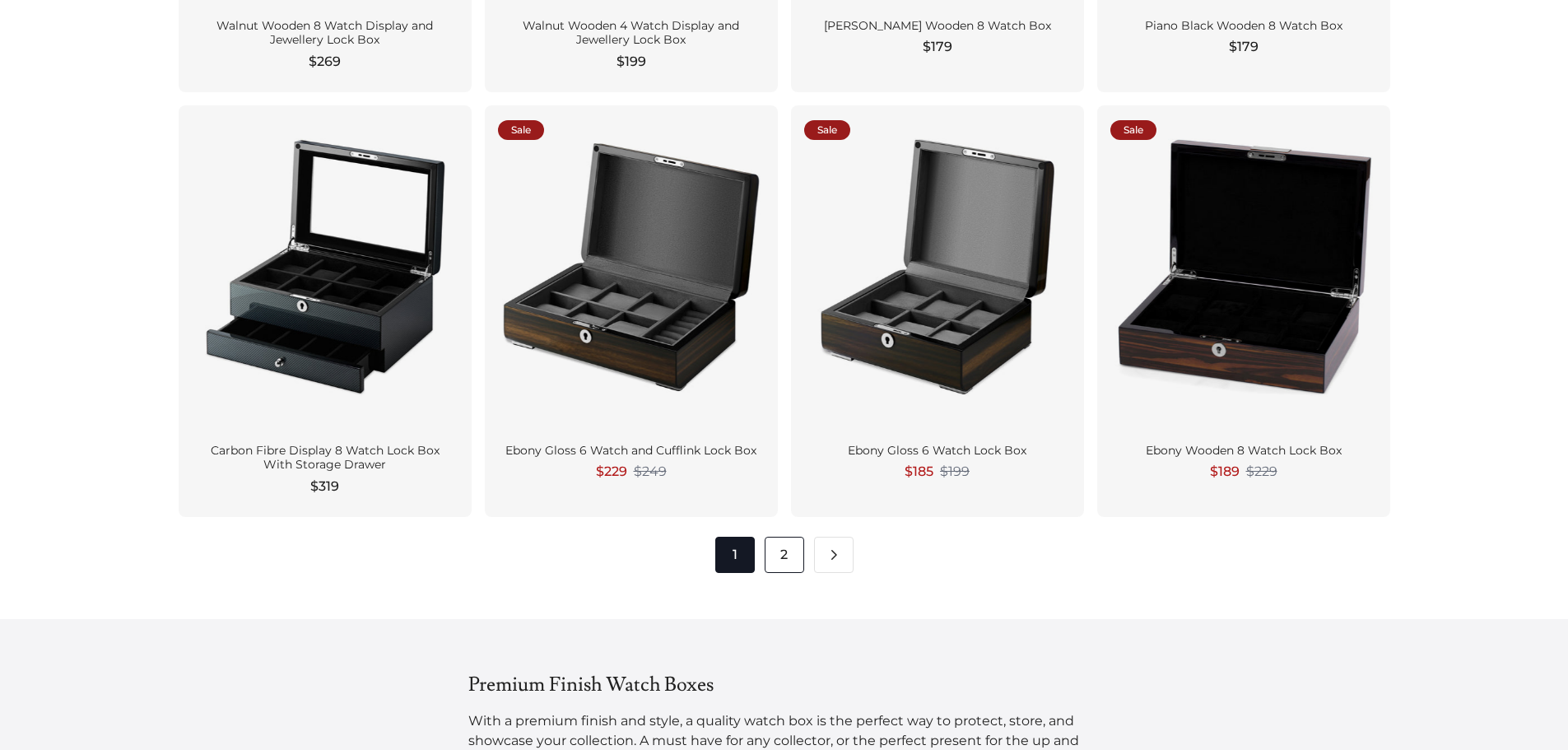
click at [786, 560] on link "2" at bounding box center [784, 555] width 39 height 36
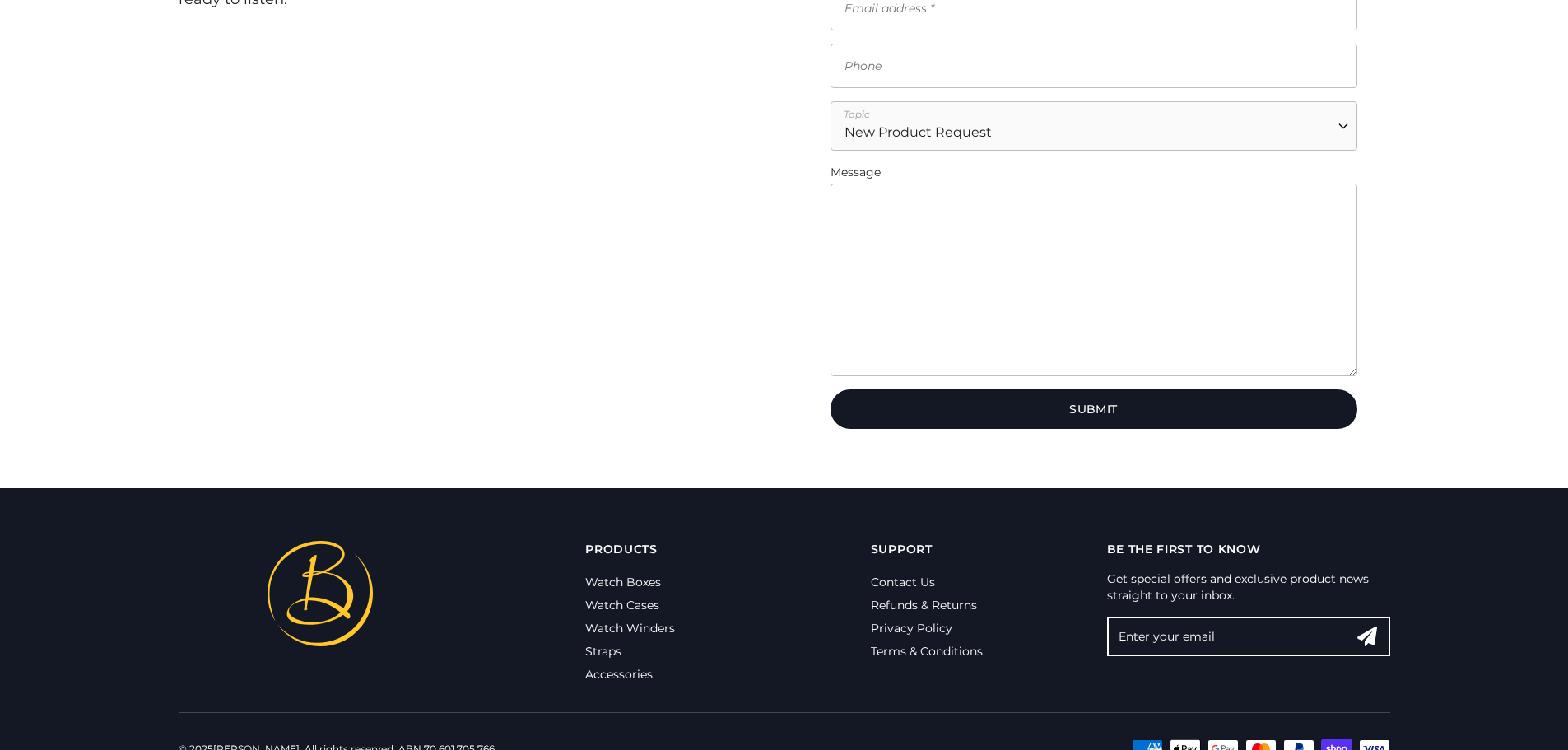
scroll to position [493, 0]
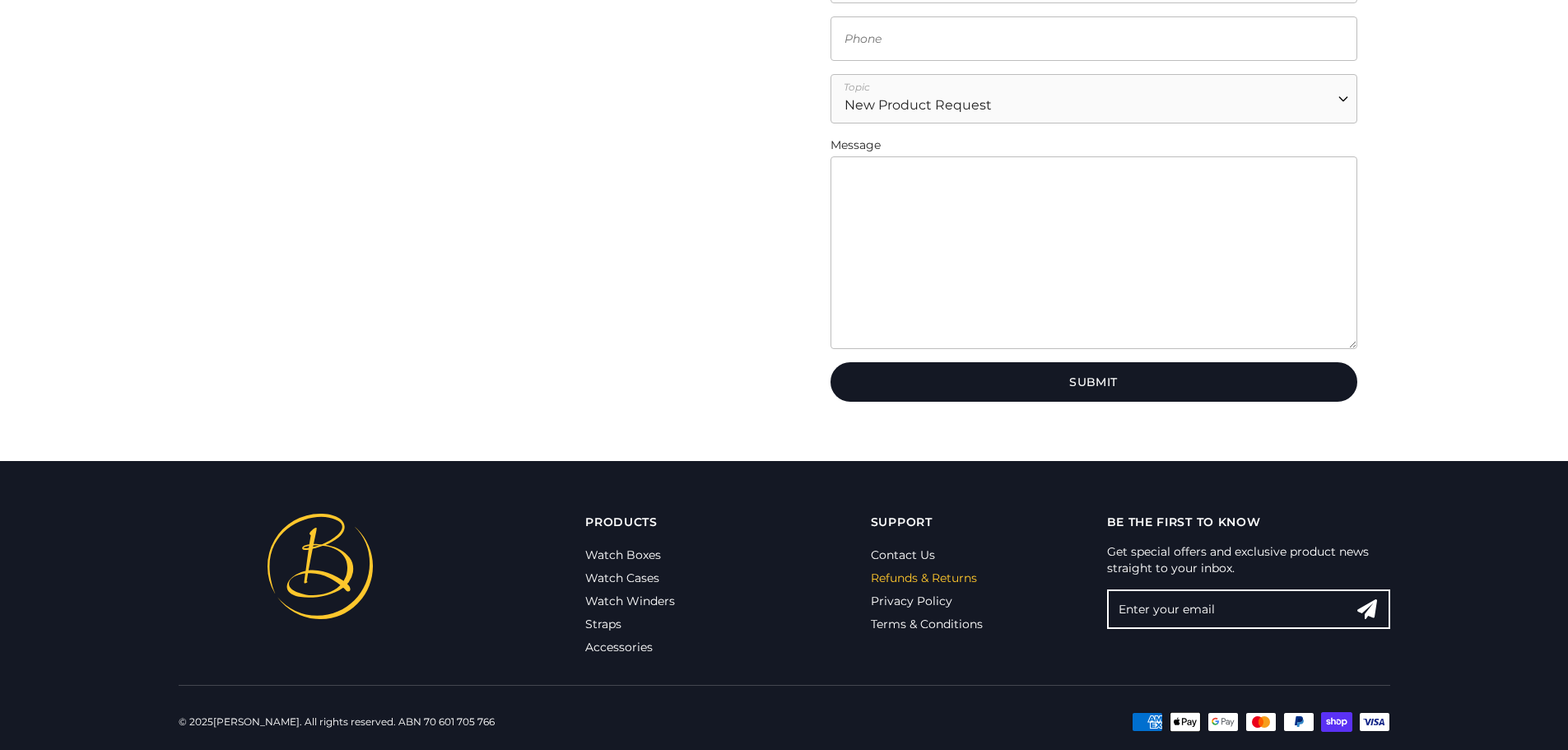
click at [929, 581] on link "Refunds & Returns" at bounding box center [924, 578] width 107 height 15
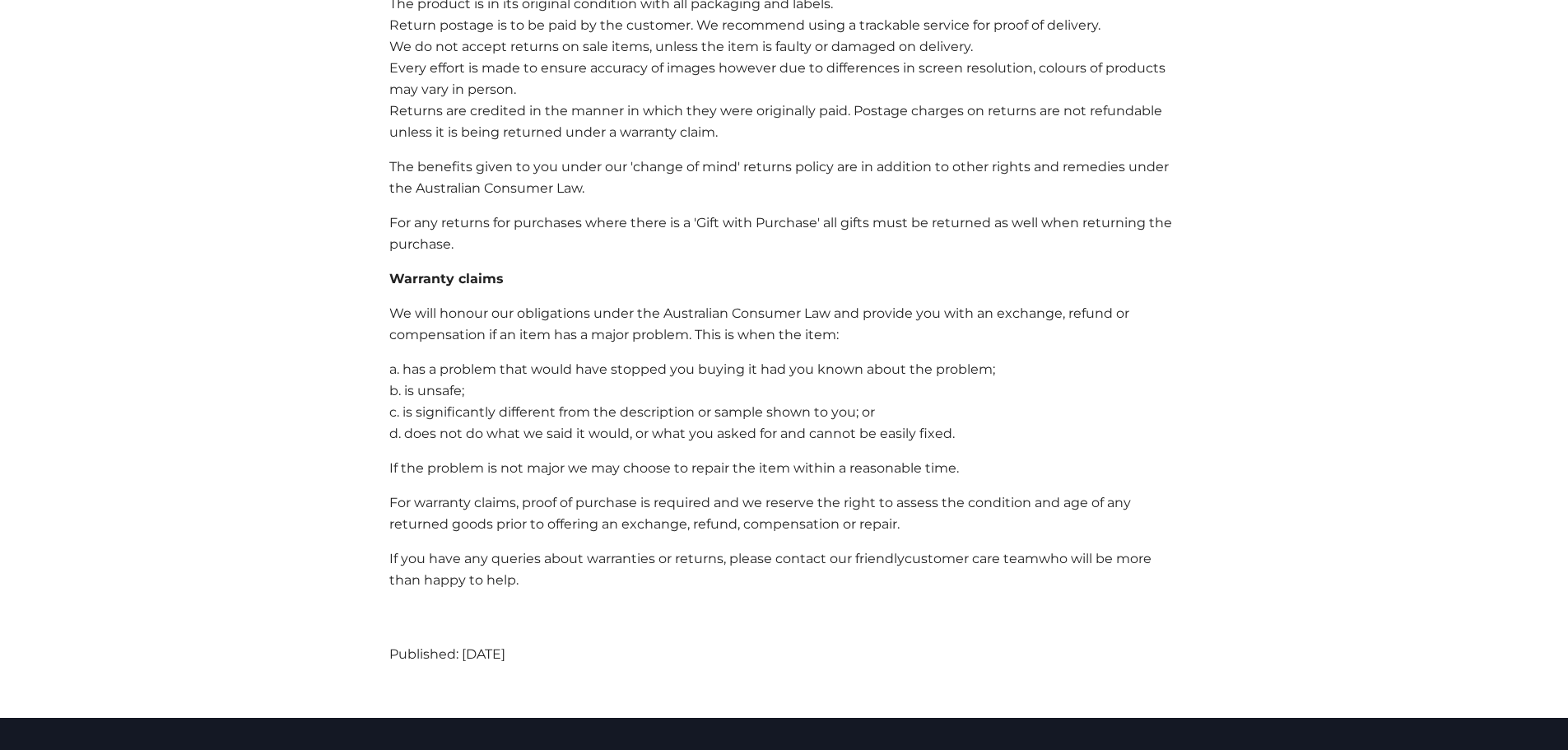
scroll to position [82, 0]
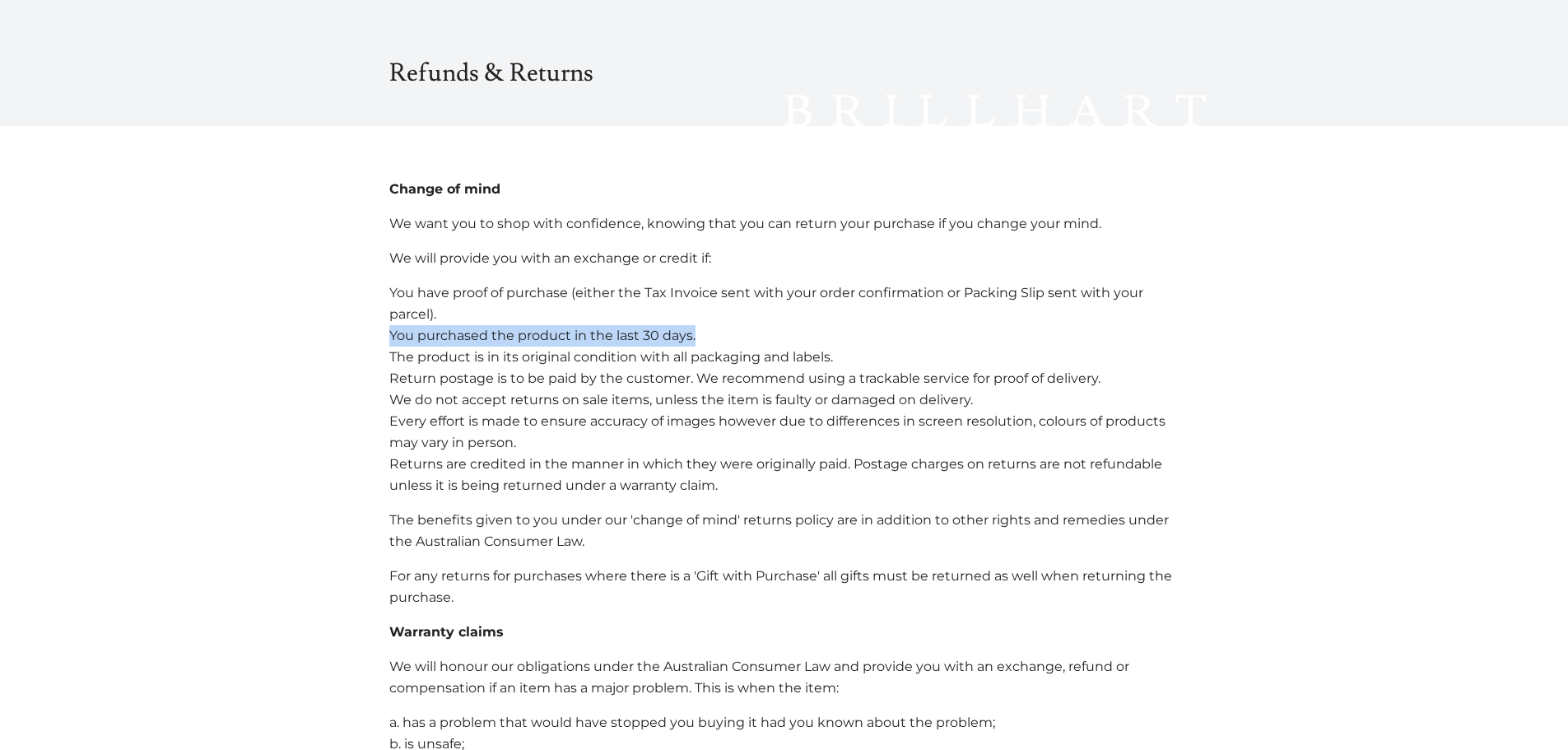
drag, startPoint x: 470, startPoint y: 305, endPoint x: 828, endPoint y: 324, distance: 358.5
click at [828, 324] on ul "You have proof of purchase (either the Tax Invoice sent with your order confirm…" at bounding box center [785, 368] width 790 height 171
click at [828, 325] on li "You purchased the product in the last 30 days." at bounding box center [785, 336] width 790 height 22
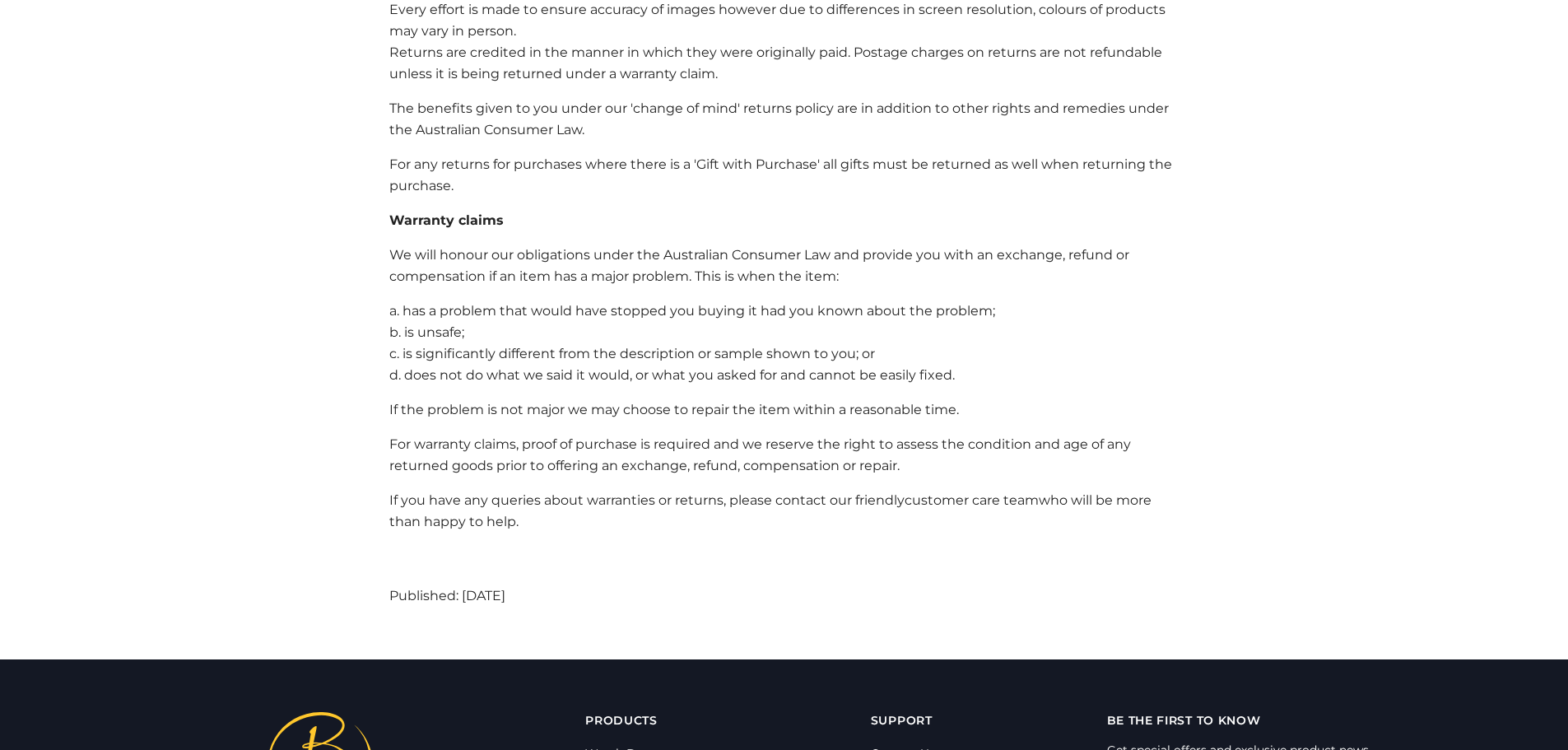
scroll to position [700, 0]
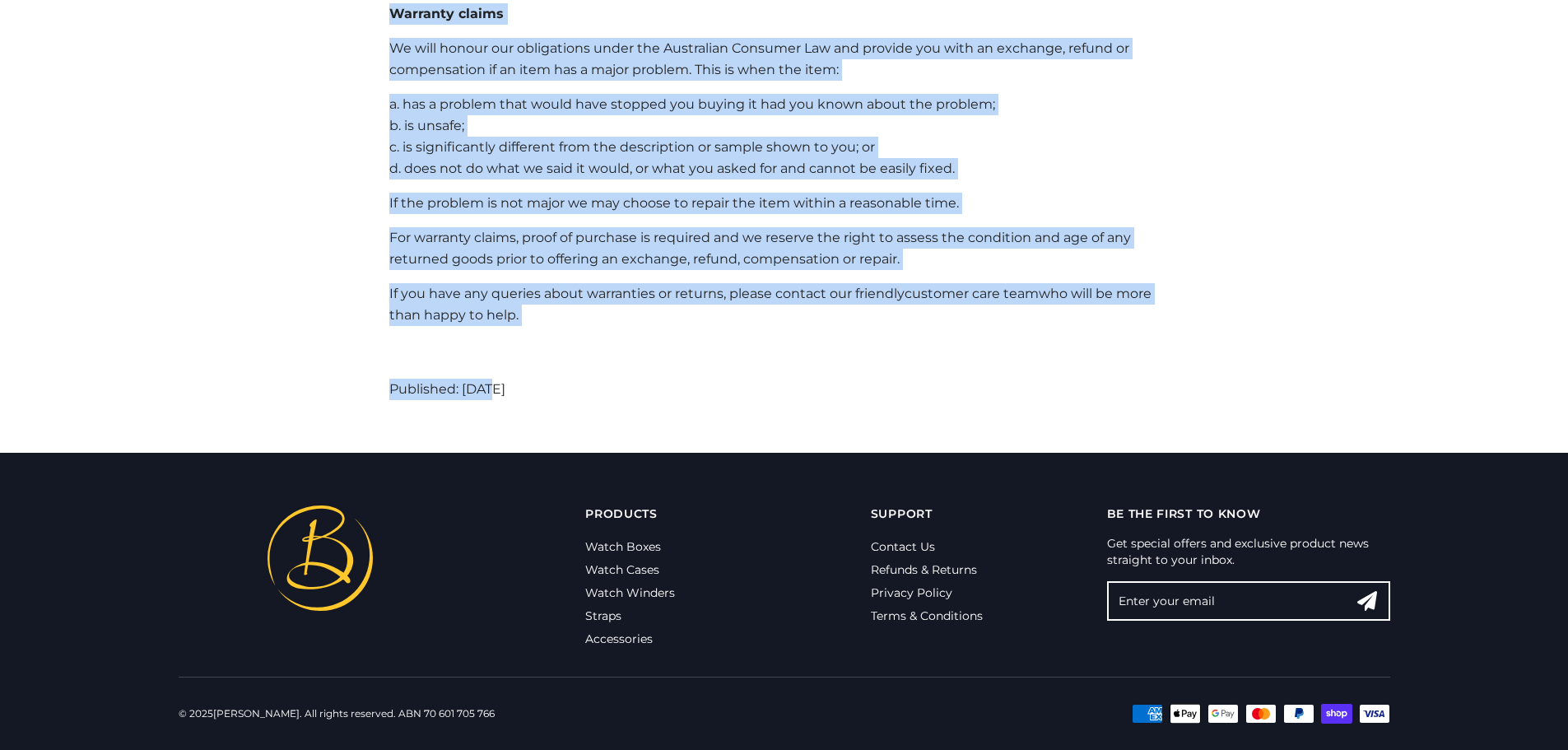
drag, startPoint x: 614, startPoint y: 405, endPoint x: 423, endPoint y: 374, distance: 193.5
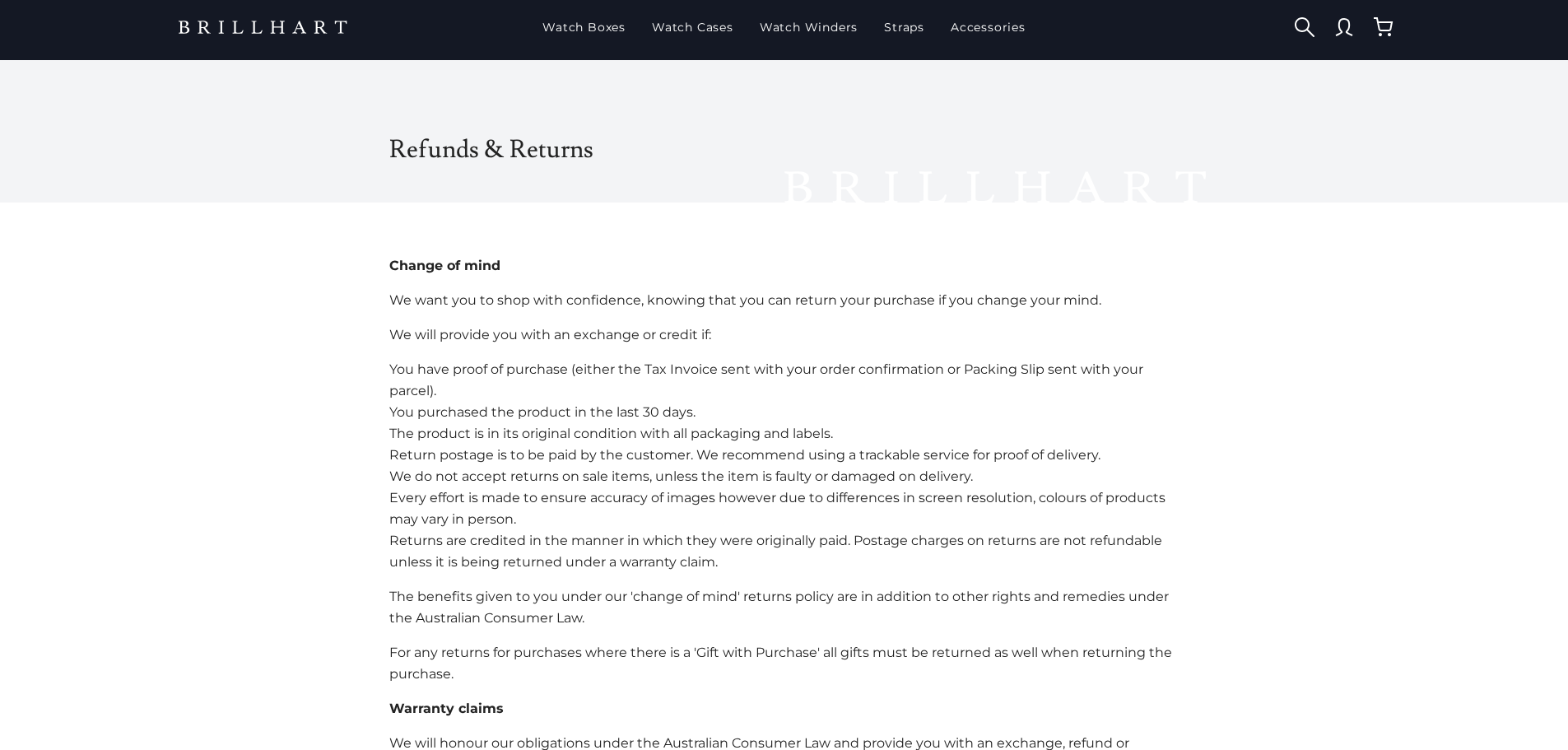
scroll to position [0, 0]
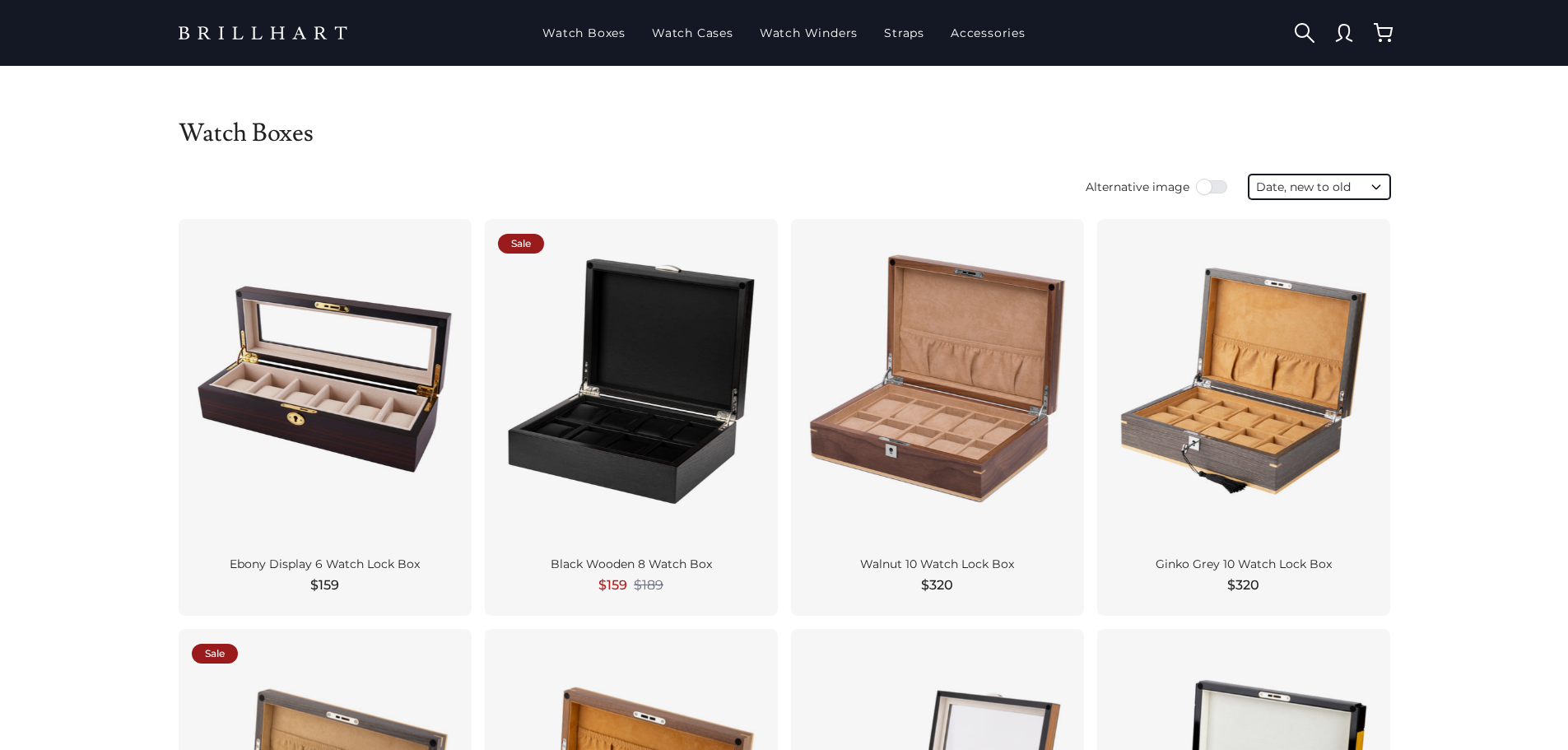
click at [1300, 192] on select "Featured Best selling Alphabetically, A-Z Alphabetically, Z-A Price, low to hig…" at bounding box center [1320, 187] width 142 height 25
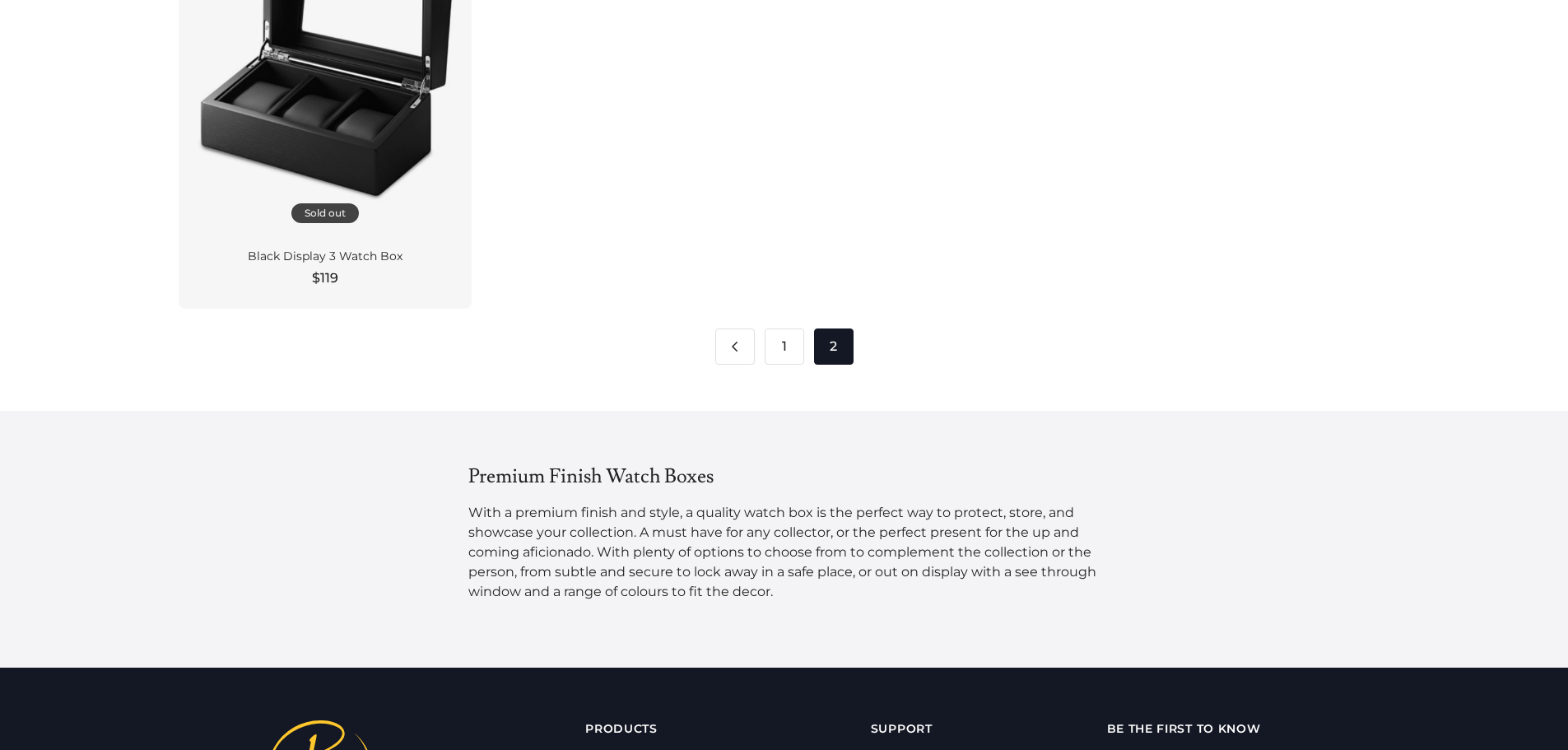
scroll to position [1983, 0]
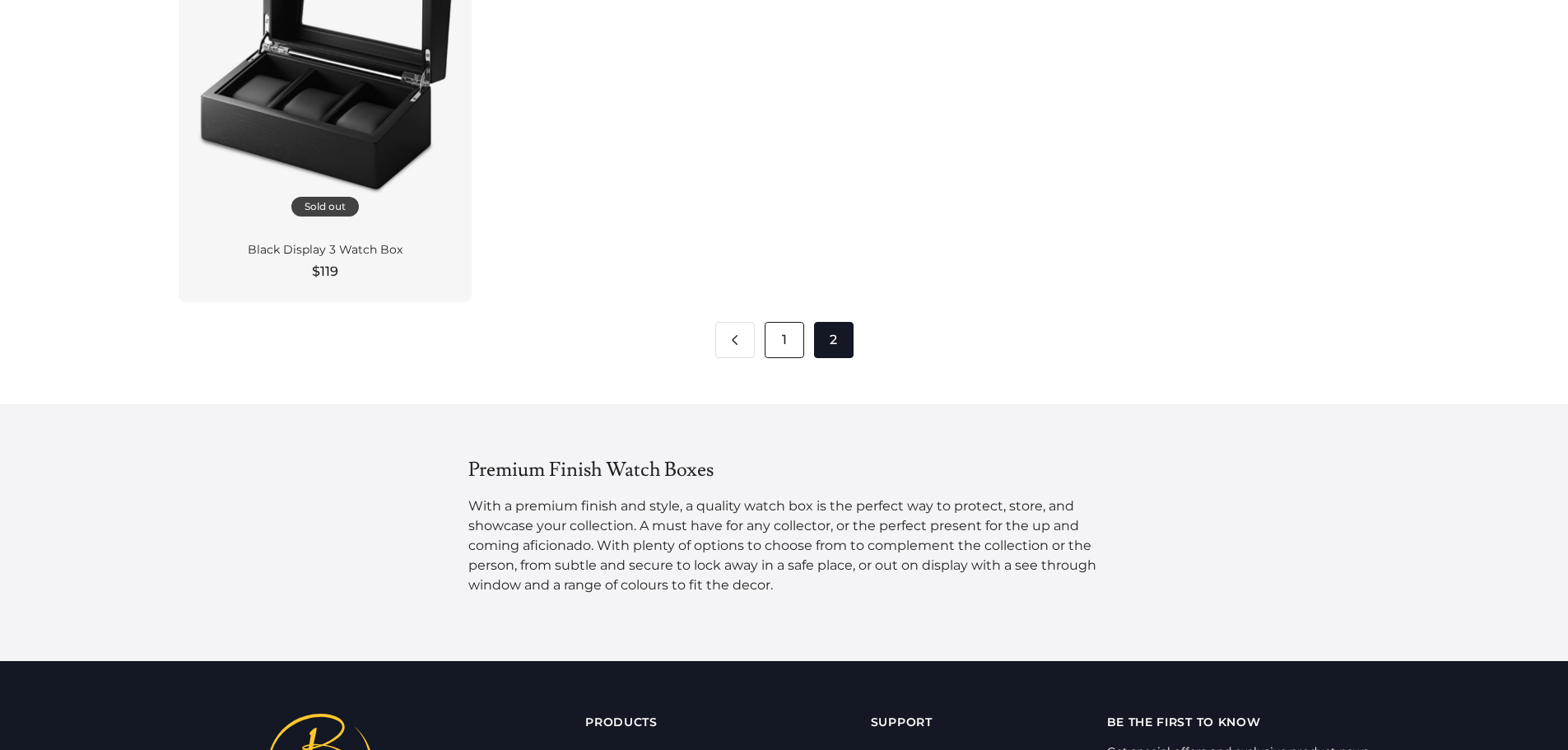
click at [778, 337] on link "1" at bounding box center [784, 340] width 39 height 36
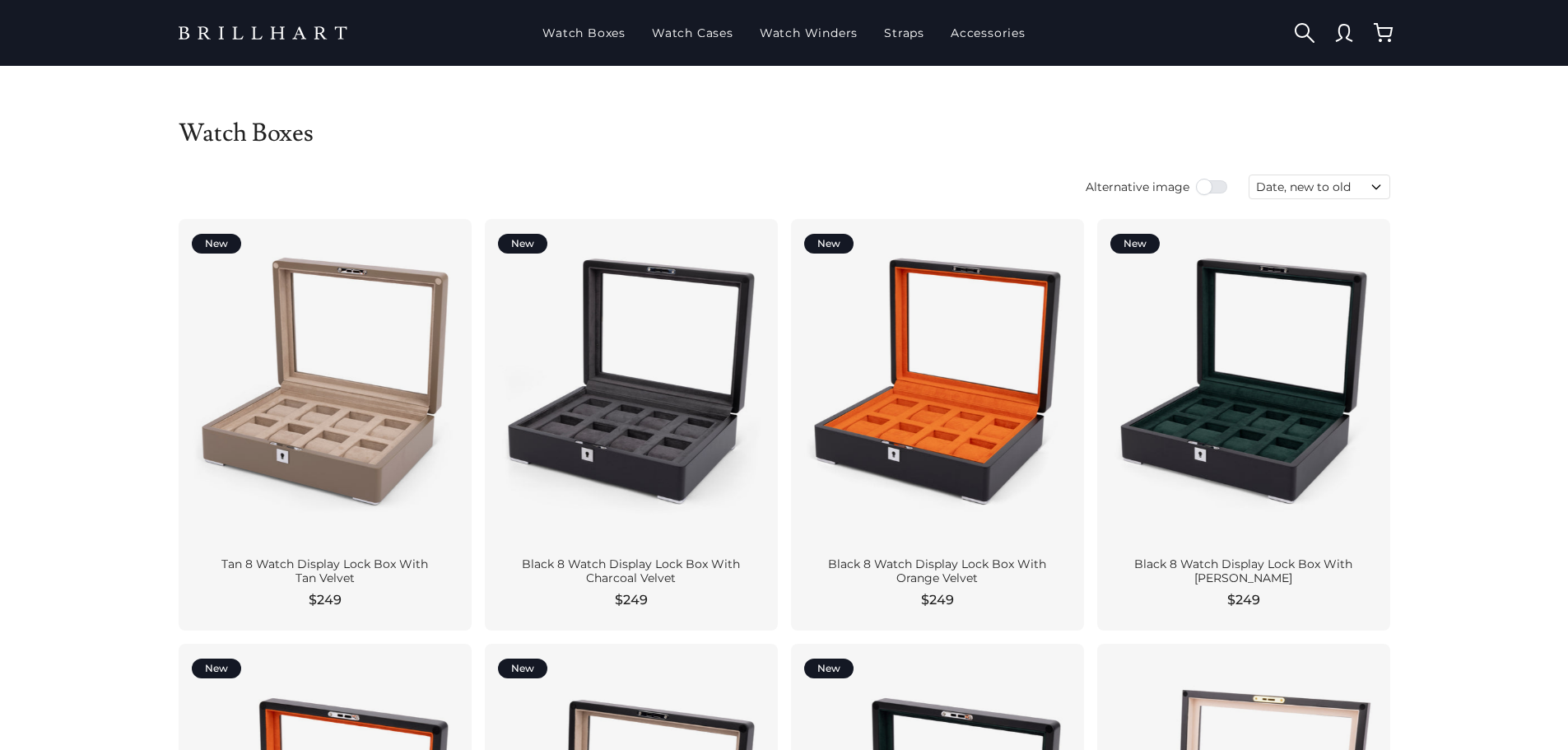
click at [1329, 178] on select "Featured Best selling Alphabetically, A-Z Alphabetically, Z-A Price, low to hig…" at bounding box center [1320, 187] width 142 height 25
select select "price-ascending"
click at [1249, 175] on select "Featured Best selling Alphabetically, A-Z Alphabetically, Z-A Price, low to hig…" at bounding box center [1320, 187] width 142 height 25
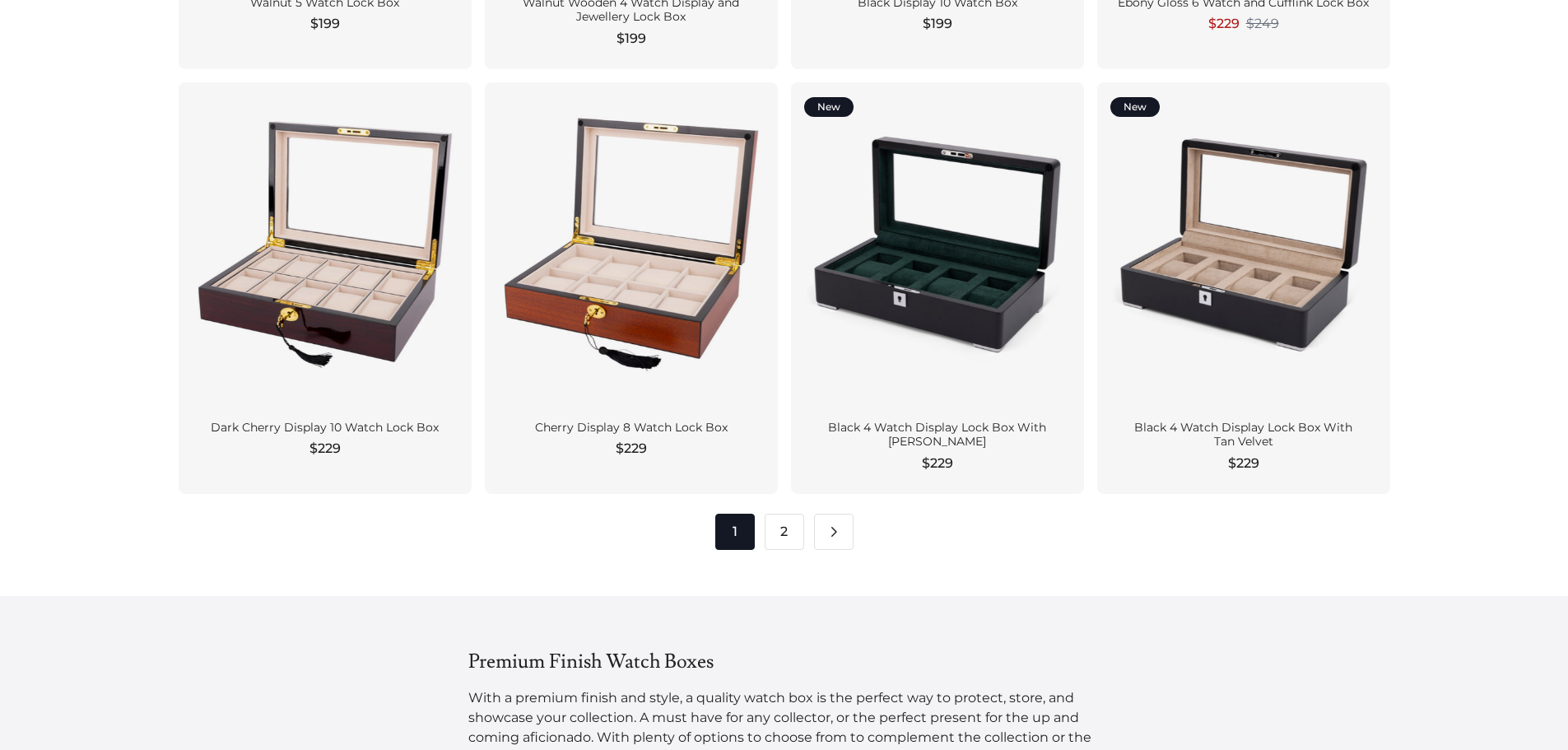
scroll to position [2222, 0]
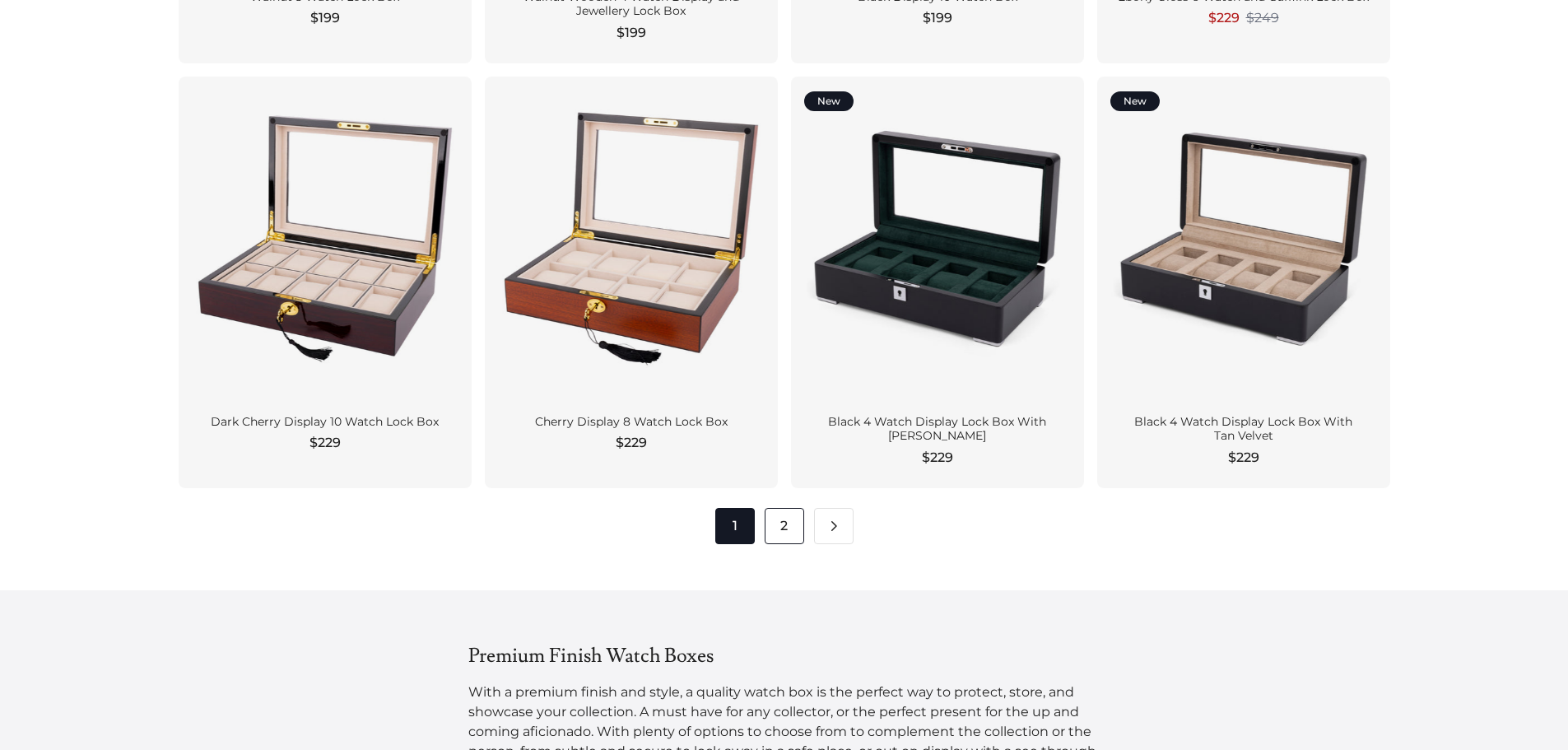
click at [777, 525] on link "2" at bounding box center [784, 526] width 39 height 36
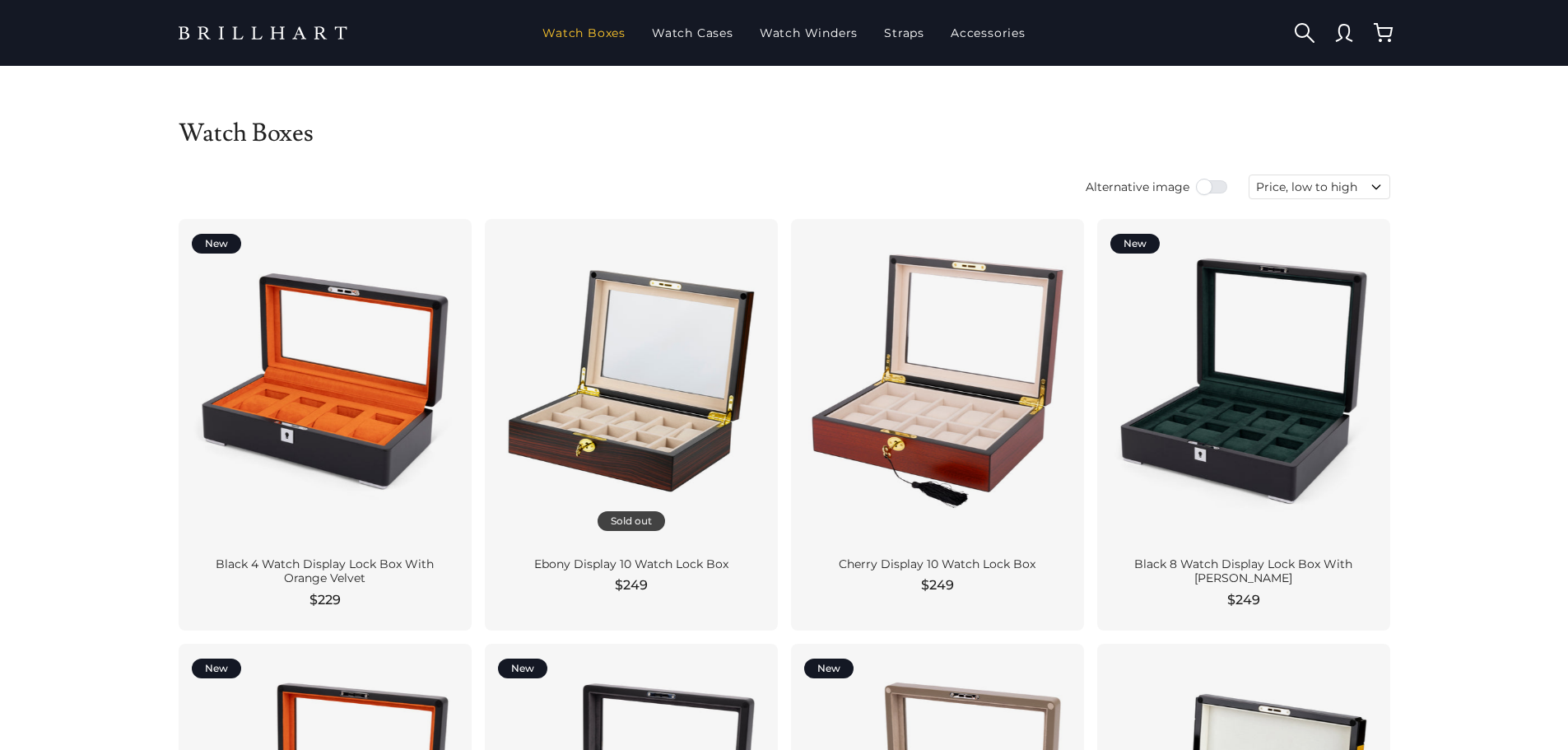
click at [598, 30] on link "Watch Boxes" at bounding box center [585, 33] width 97 height 43
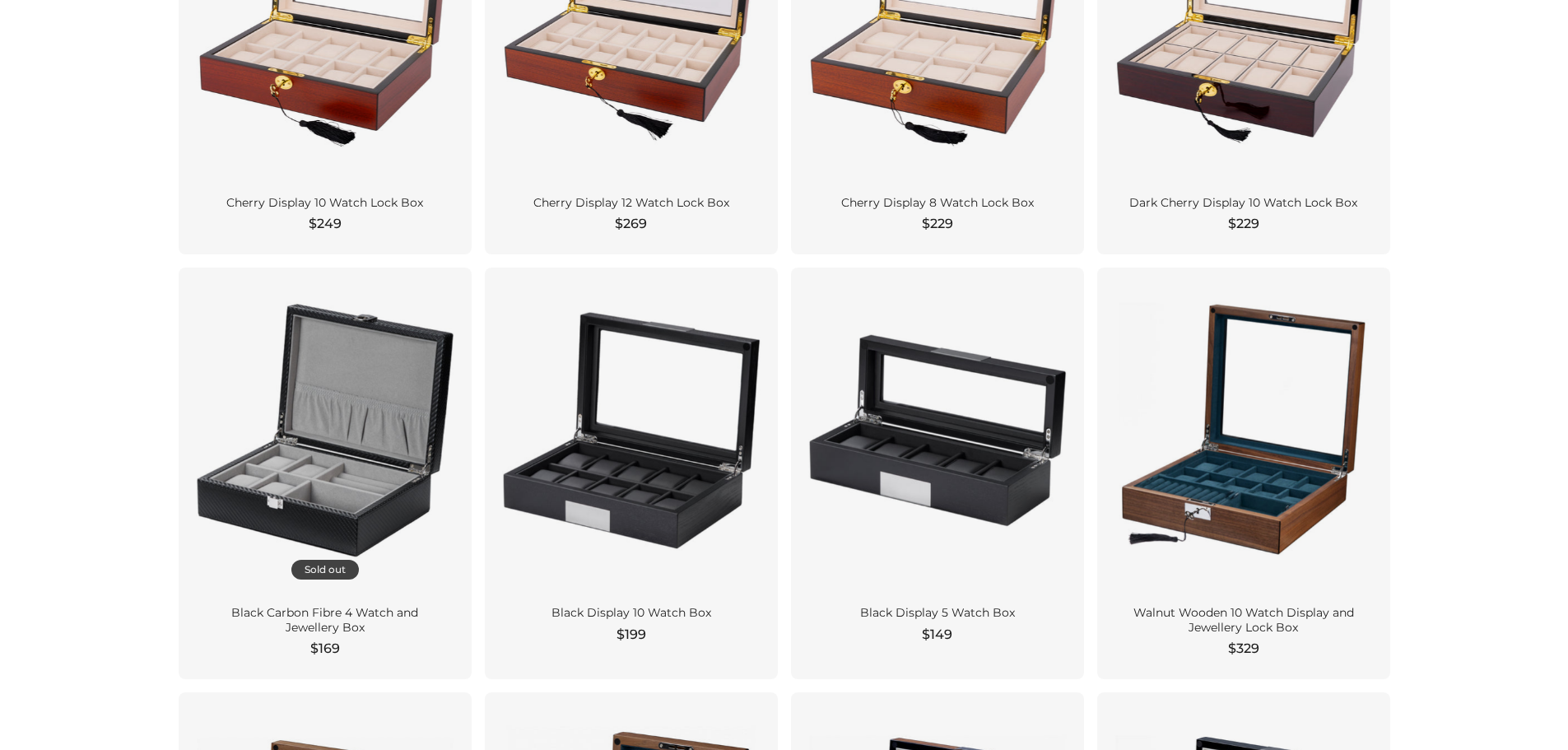
scroll to position [1234, 0]
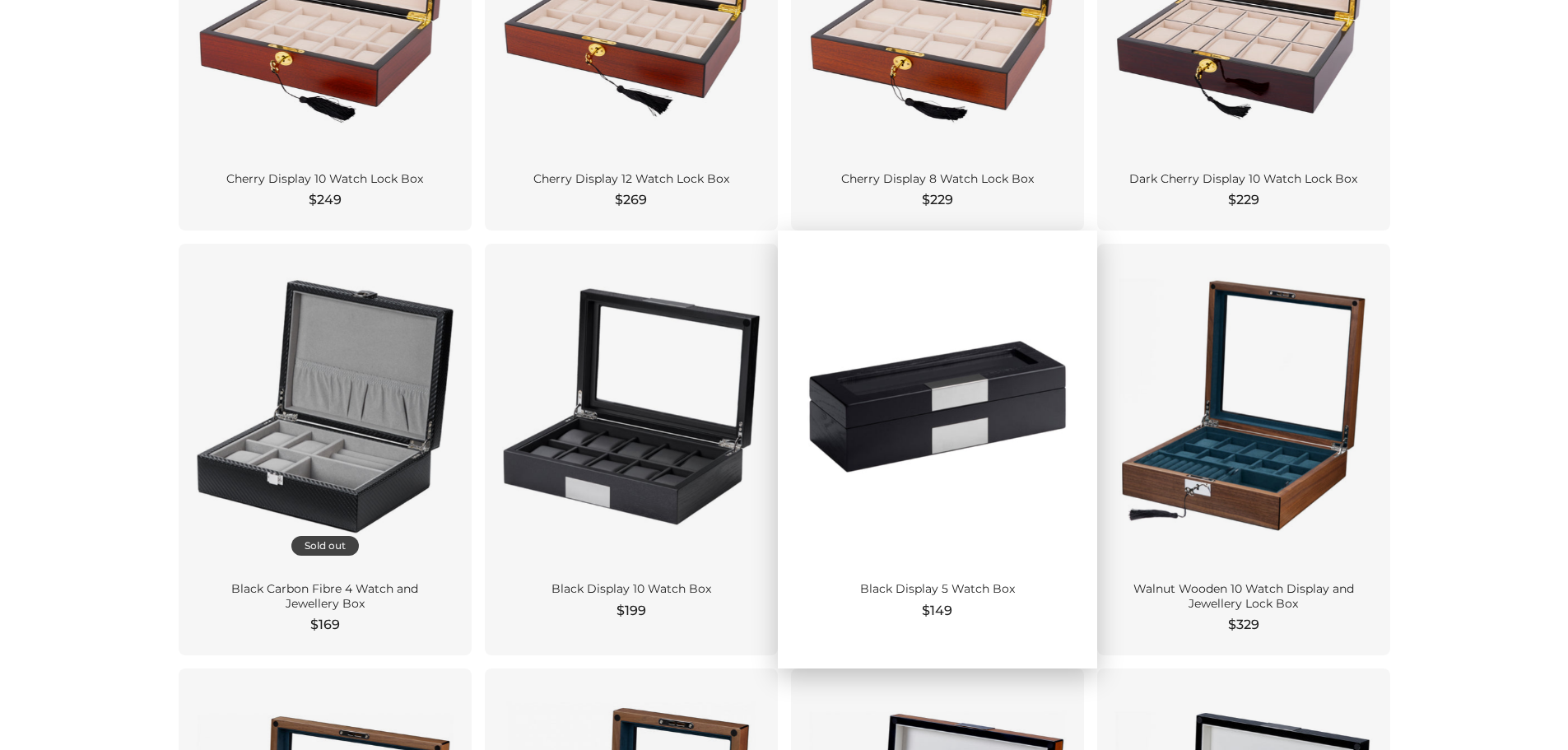
click at [979, 485] on div at bounding box center [937, 406] width 267 height 299
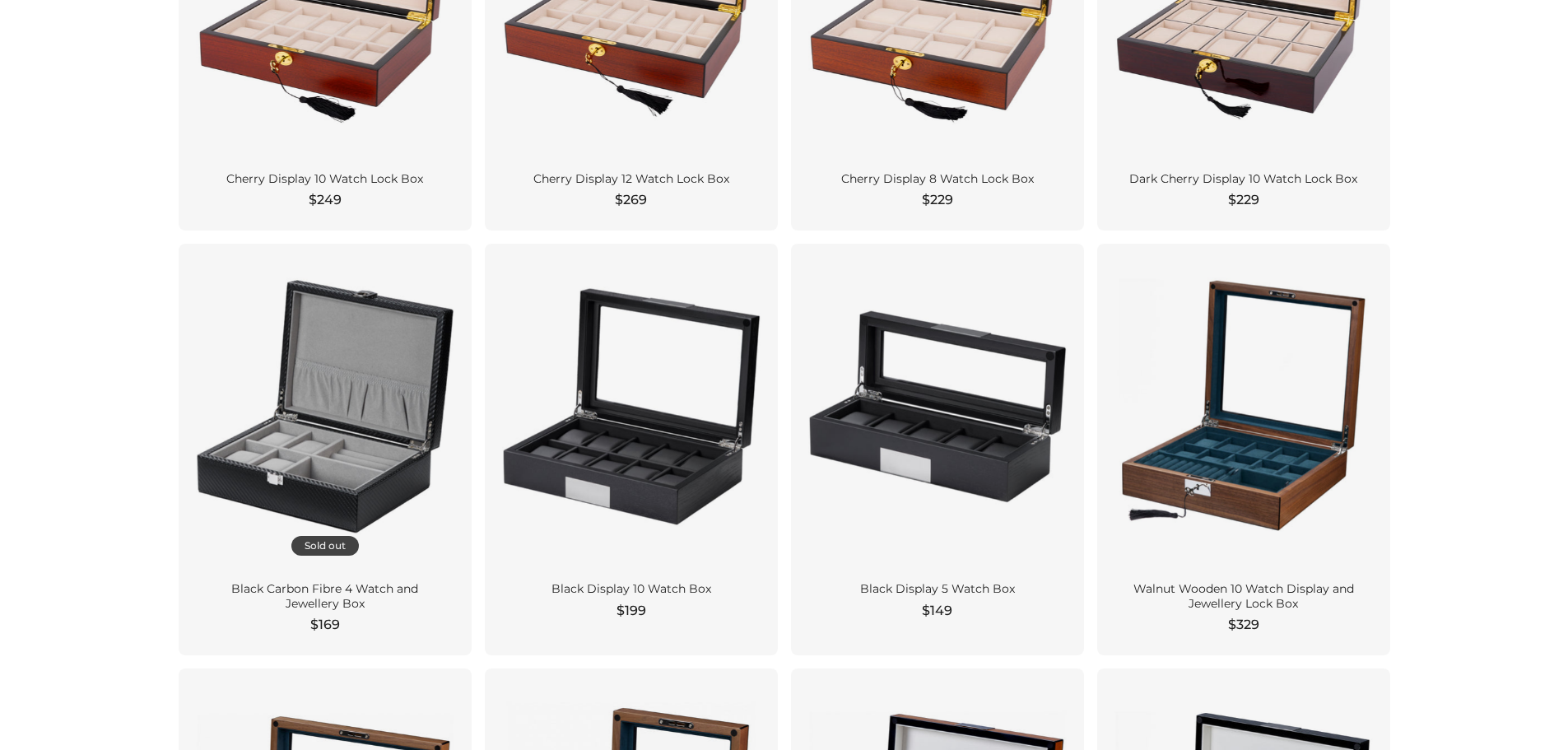
drag, startPoint x: 24, startPoint y: 385, endPoint x: 39, endPoint y: 381, distance: 15.5
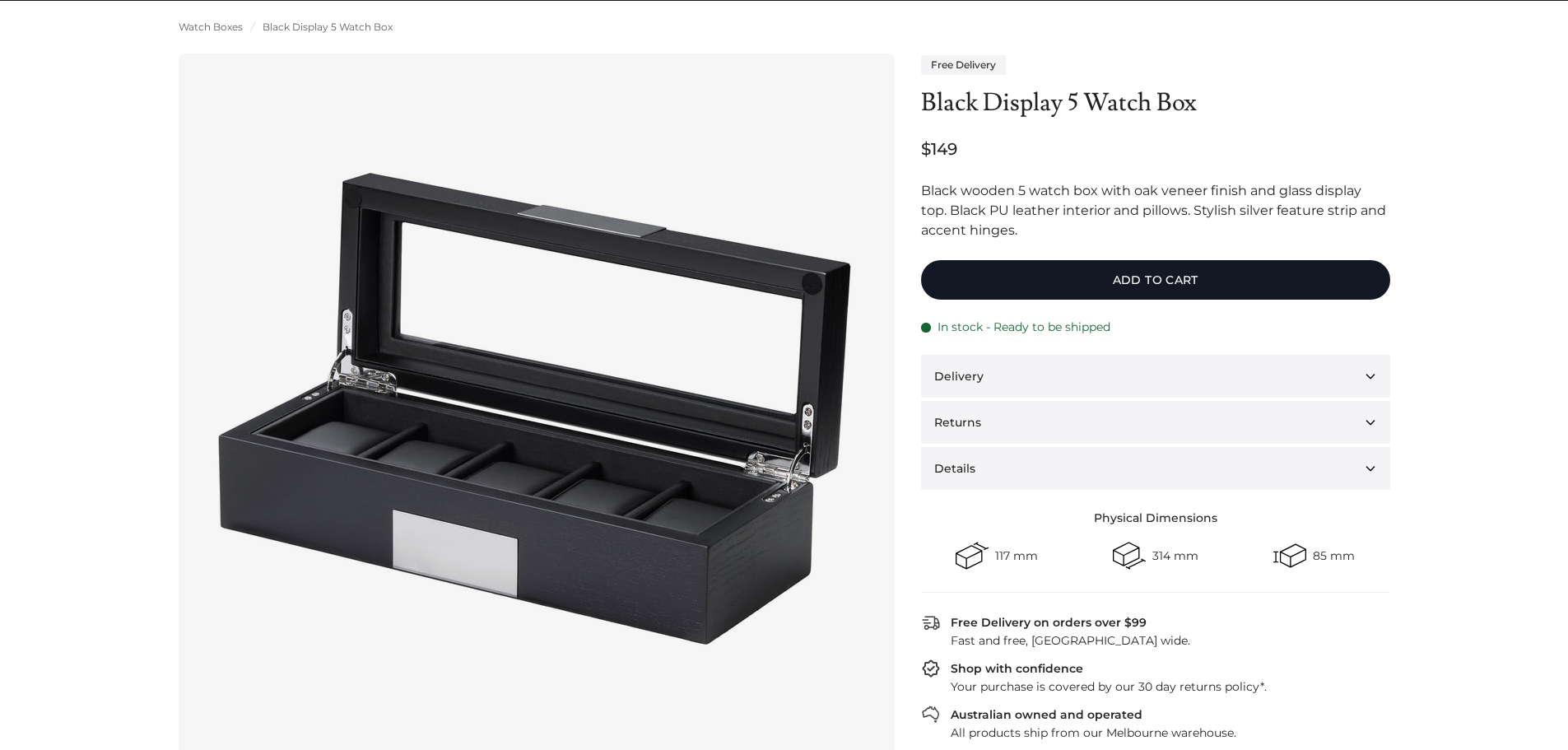
scroll to position [82, 0]
